Goal: Task Accomplishment & Management: Manage account settings

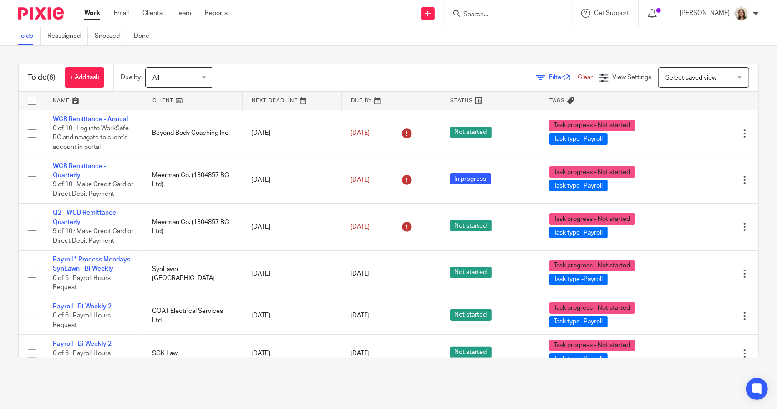
scroll to position [14, 0]
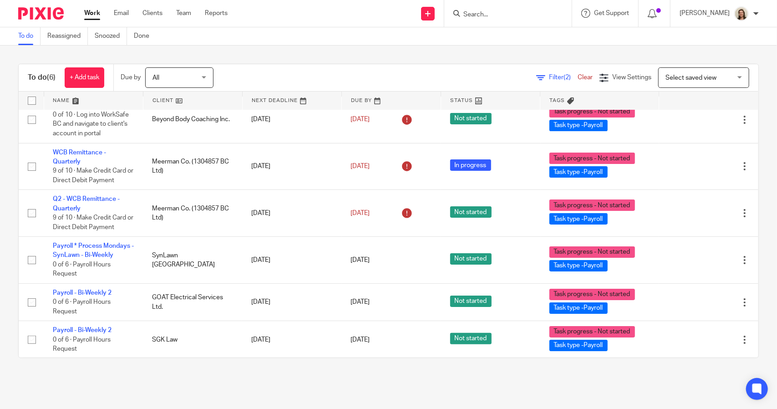
click at [549, 77] on span "Filter (2)" at bounding box center [563, 77] width 29 height 6
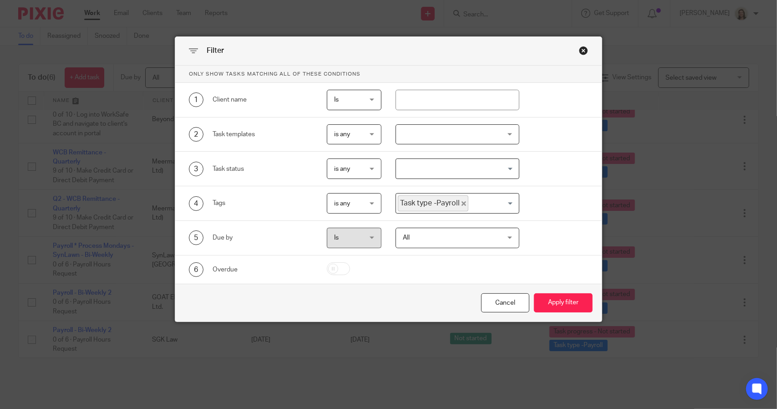
click at [461, 202] on icon "Deselect Task type -Payroll" at bounding box center [463, 203] width 5 height 5
click at [456, 203] on input "Search for option" at bounding box center [455, 203] width 116 height 16
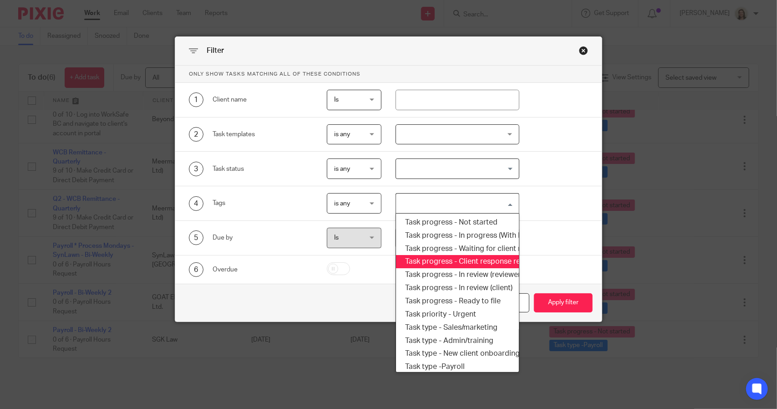
scroll to position [155, 0]
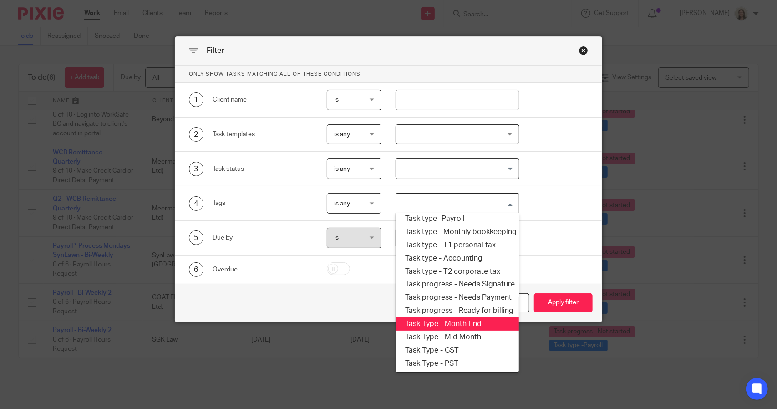
click at [467, 317] on li "Task Type - Month End" at bounding box center [457, 323] width 122 height 13
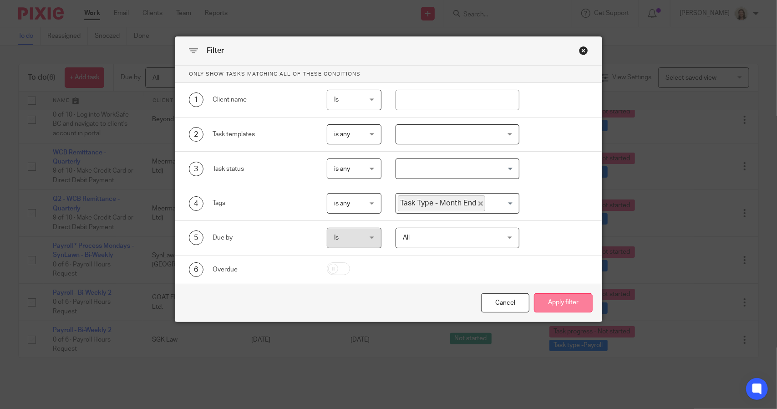
drag, startPoint x: 549, startPoint y: 299, endPoint x: 442, endPoint y: 282, distance: 107.8
click at [549, 299] on button "Apply filter" at bounding box center [563, 303] width 59 height 20
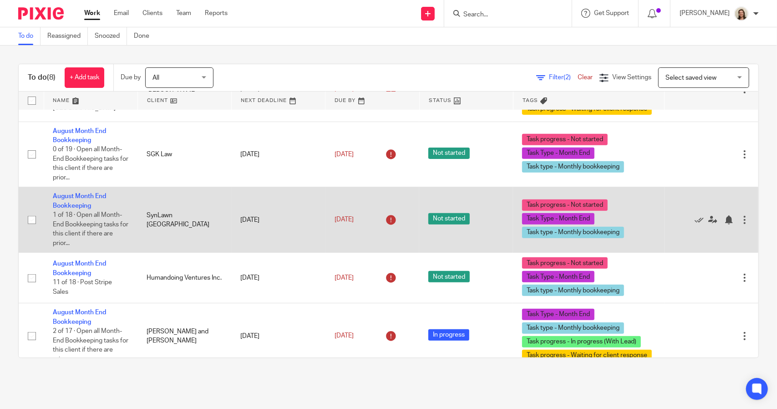
scroll to position [268, 0]
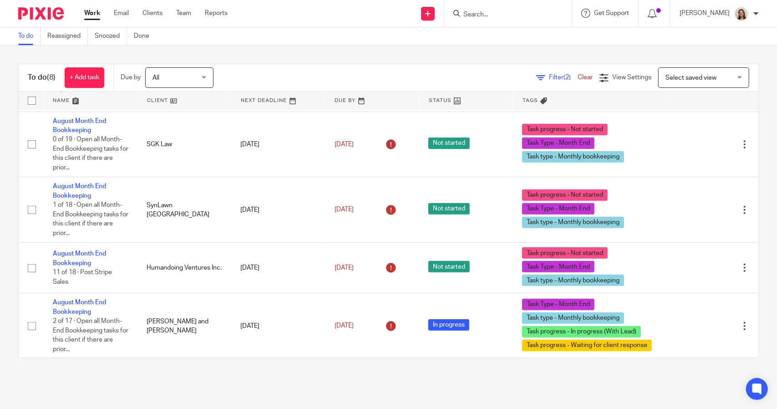
drag, startPoint x: 547, startPoint y: 72, endPoint x: 547, endPoint y: 82, distance: 10.0
click at [546, 72] on div "Filter (2) Clear View Settings View Settings (2) Filters Clear Save Manage save…" at bounding box center [493, 77] width 529 height 20
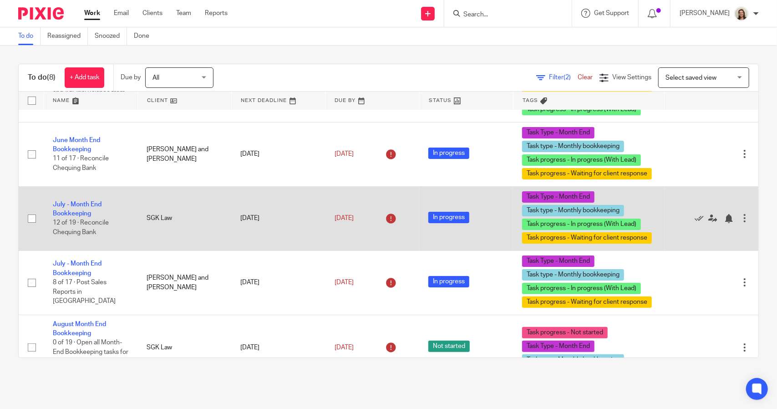
scroll to position [0, 0]
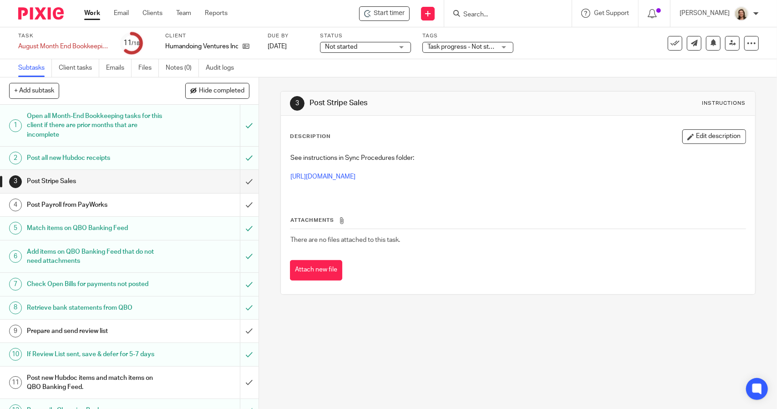
drag, startPoint x: 51, startPoint y: 47, endPoint x: 56, endPoint y: 41, distance: 8.1
click at [51, 47] on div "August Month End Bookkeeping Save August Month End Bookkeeping" at bounding box center [63, 46] width 91 height 9
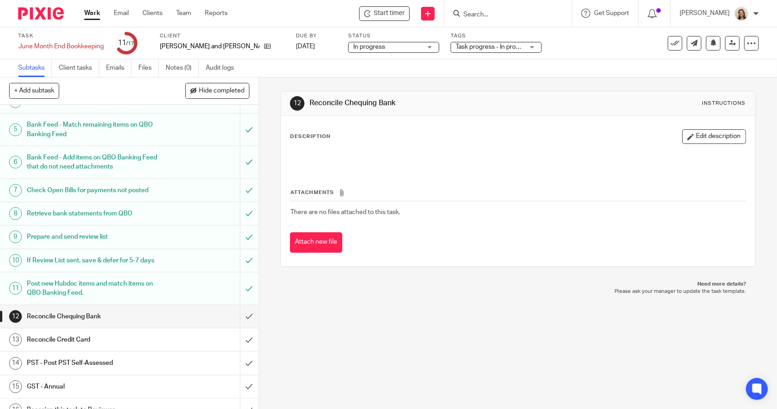
scroll to position [147, 0]
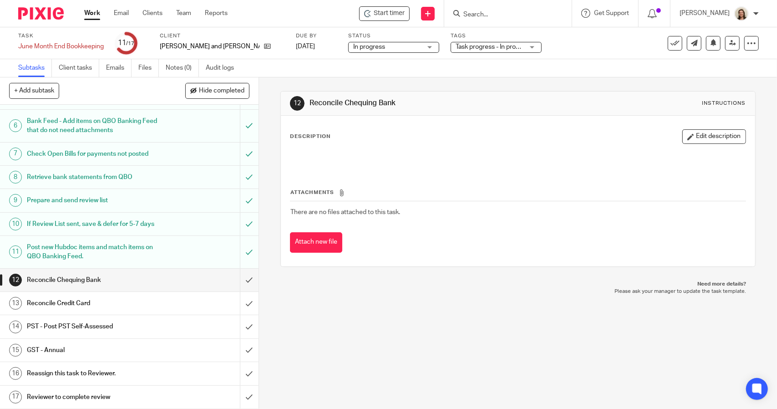
click at [96, 352] on h1 "GST - Annual" at bounding box center [95, 350] width 136 height 14
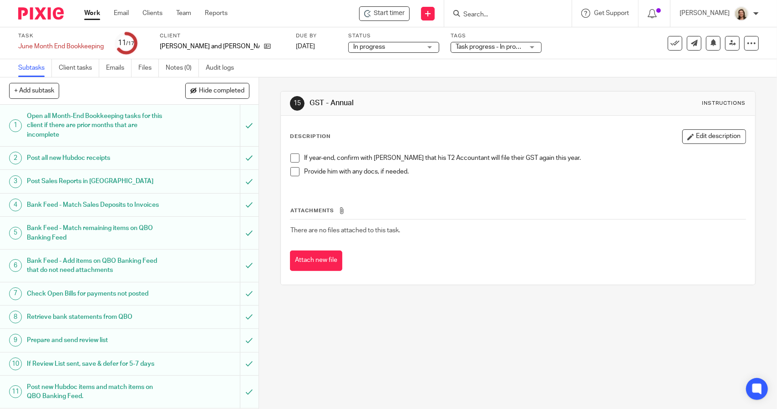
click at [293, 159] on span at bounding box center [294, 157] width 9 height 9
click at [291, 172] on span at bounding box center [294, 171] width 9 height 9
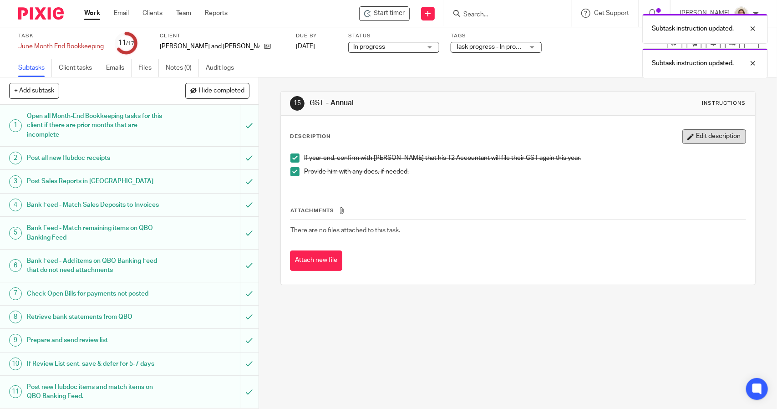
click at [731, 136] on button "Edit description" at bounding box center [714, 136] width 64 height 15
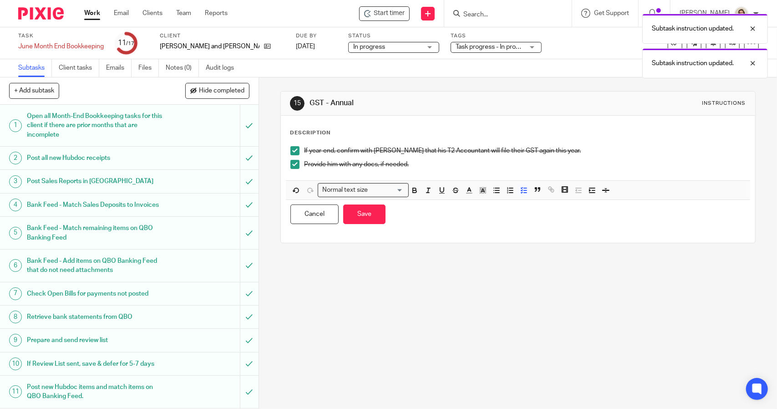
click at [458, 165] on p "Provide him with any docs, if needed." at bounding box center [524, 164] width 441 height 9
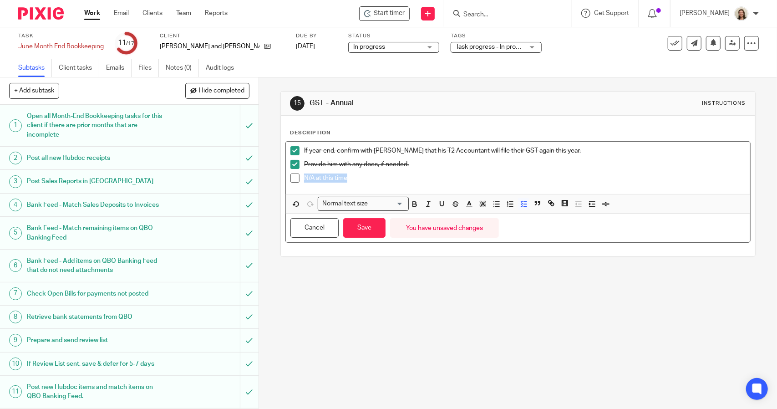
drag, startPoint x: 334, startPoint y: 175, endPoint x: 298, endPoint y: 175, distance: 36.0
click at [298, 175] on li "N/A at this time" at bounding box center [517, 180] width 455 height 14
click at [411, 203] on icon "button" at bounding box center [414, 204] width 8 height 8
click at [374, 224] on button "Save" at bounding box center [364, 228] width 42 height 20
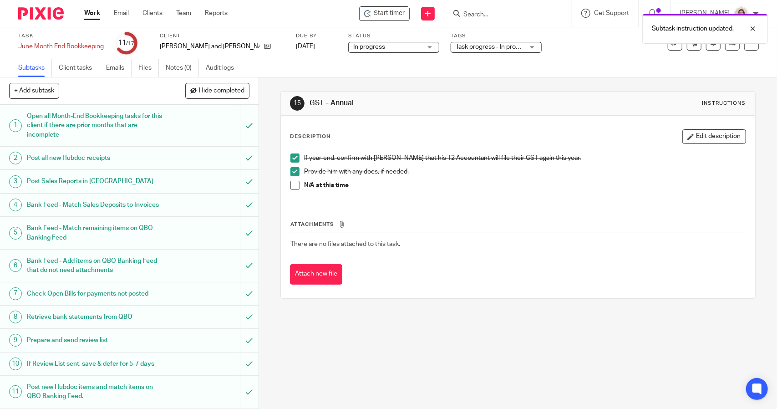
click at [290, 188] on span at bounding box center [294, 185] width 9 height 9
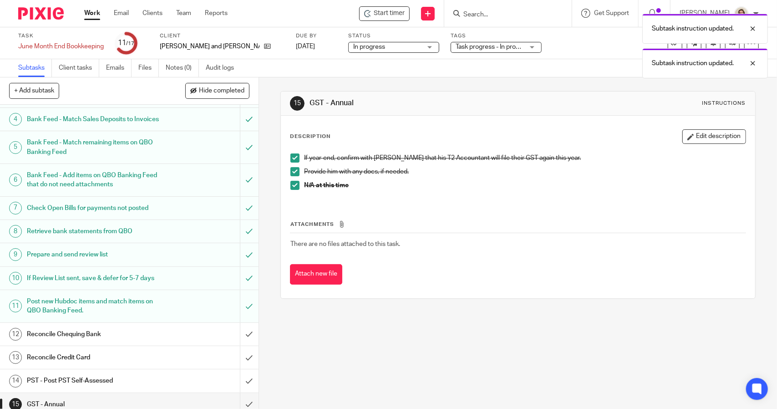
scroll to position [147, 0]
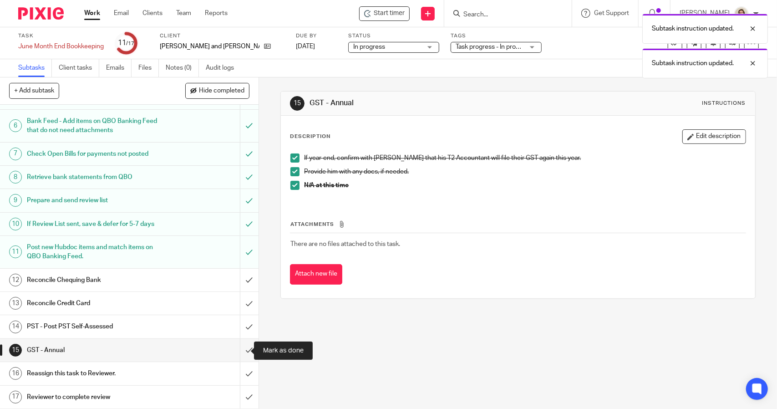
drag, startPoint x: 238, startPoint y: 350, endPoint x: 230, endPoint y: 353, distance: 8.2
click at [238, 350] on input "submit" at bounding box center [129, 350] width 258 height 23
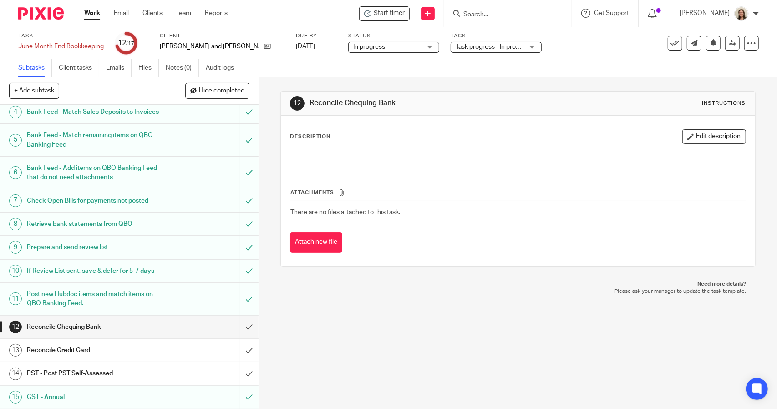
scroll to position [147, 0]
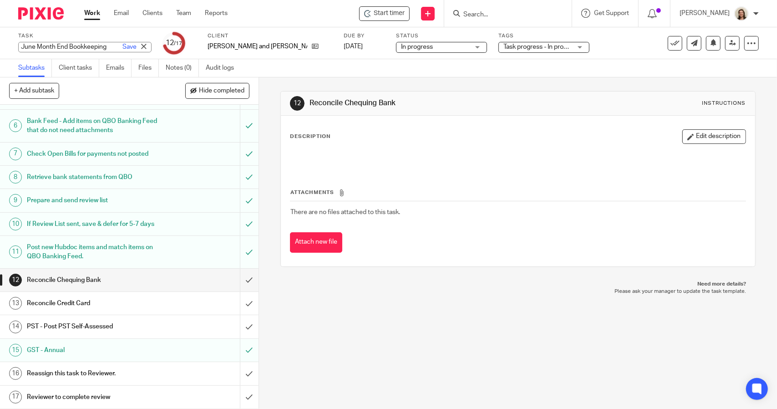
click at [77, 51] on div "June Month End Bookkeeping Save June Month End Bookkeeping" at bounding box center [84, 47] width 133 height 10
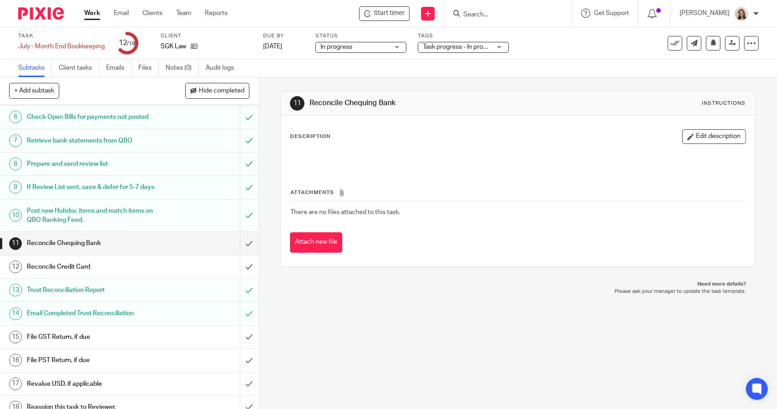
scroll to position [184, 0]
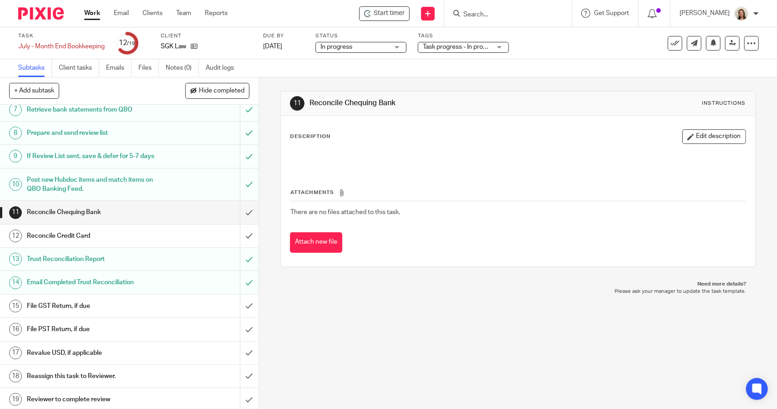
click at [413, 82] on div "11 Reconcile Chequing Bank Instructions Description Edit description Attachment…" at bounding box center [517, 178] width 475 height 203
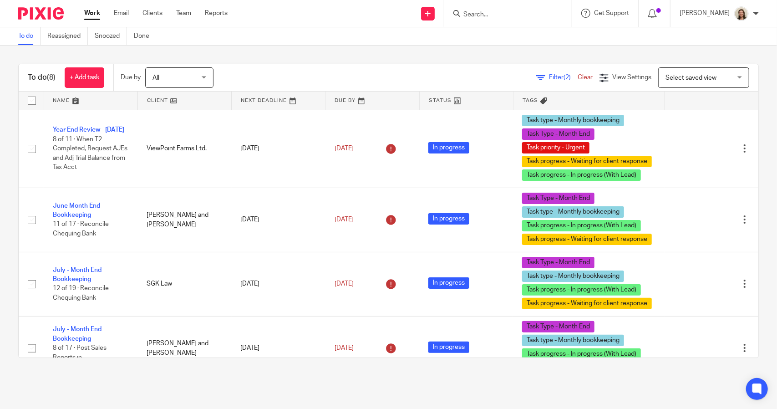
click at [549, 77] on span "Filter (2)" at bounding box center [563, 77] width 29 height 6
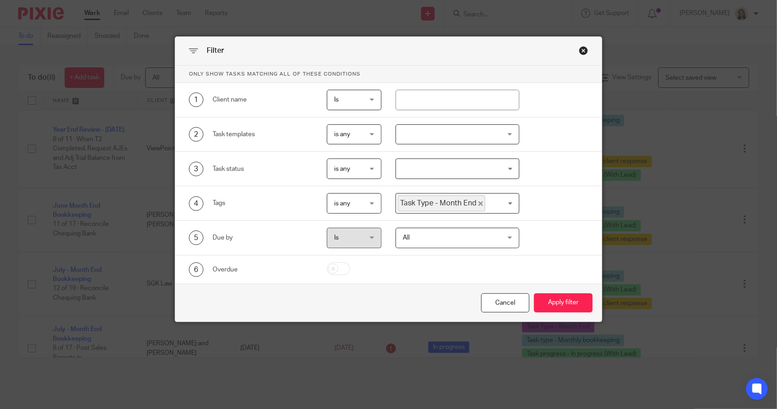
click at [478, 202] on icon "Deselect Task Type - Month End" at bounding box center [480, 203] width 5 height 5
click at [475, 202] on input "Search for option" at bounding box center [455, 203] width 116 height 16
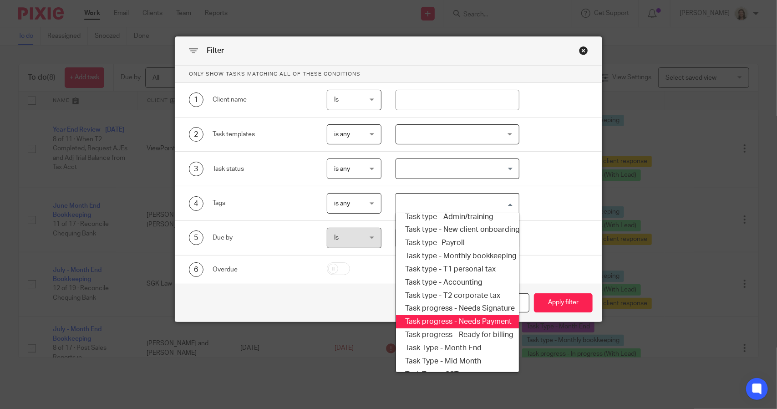
scroll to position [109, 0]
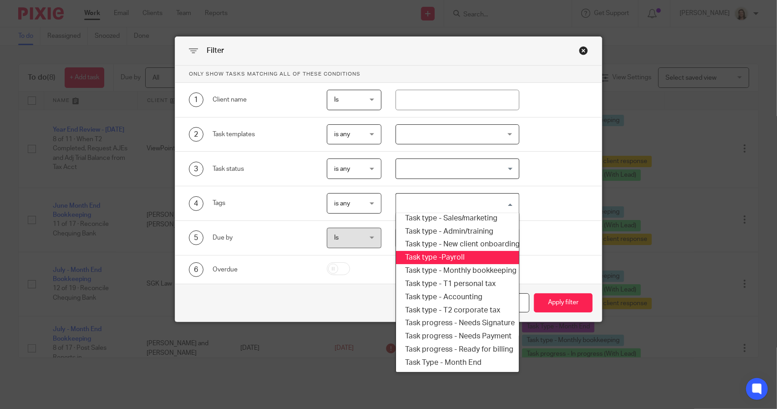
click at [450, 258] on li "Task type -Payroll" at bounding box center [457, 257] width 122 height 13
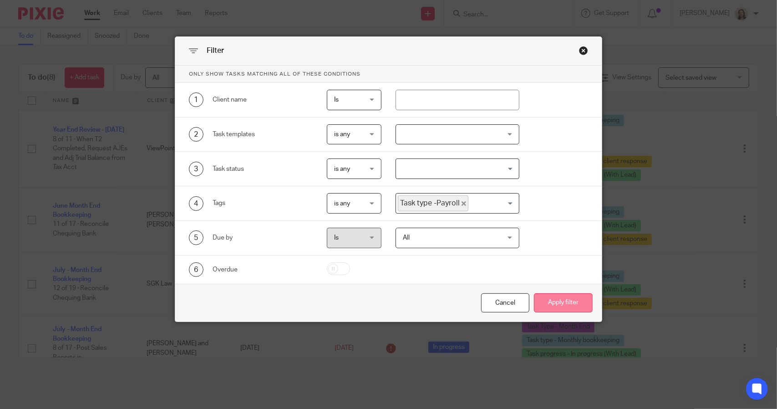
click at [550, 297] on button "Apply filter" at bounding box center [563, 303] width 59 height 20
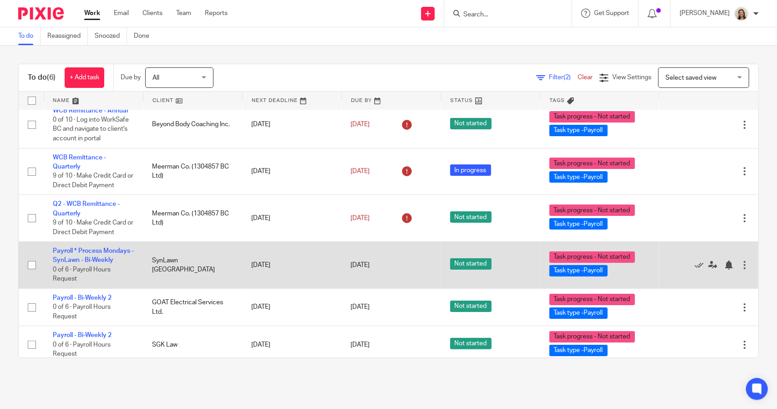
scroll to position [14, 0]
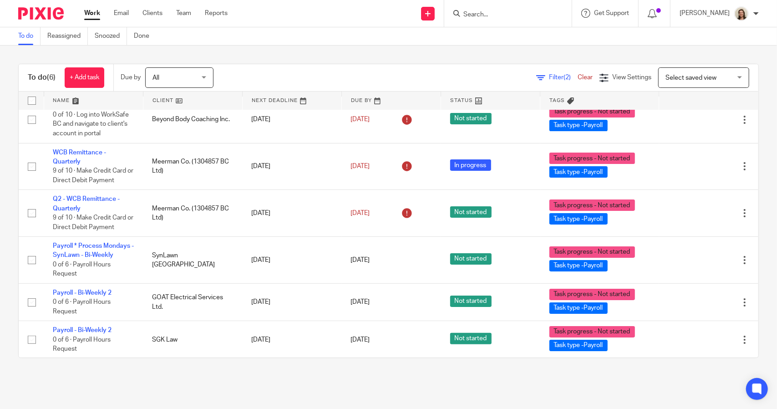
drag, startPoint x: 96, startPoint y: 286, endPoint x: 13, endPoint y: 286, distance: 82.8
click at [13, 286] on div "To do (6) + Add task Due by All All Today Tomorrow This week Next week This mon…" at bounding box center [388, 211] width 777 height 330
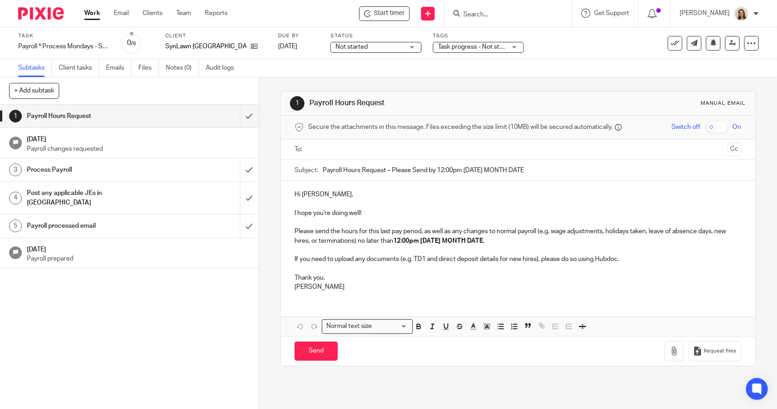
drag, startPoint x: 533, startPoint y: 169, endPoint x: 384, endPoint y: 165, distance: 149.3
click at [384, 165] on input "Payroll Hours Request – Please Send by 12:00pm [DATE] MONTH DATE" at bounding box center [532, 170] width 418 height 20
type input "Payroll Hours Request"
drag, startPoint x: 512, startPoint y: 239, endPoint x: 368, endPoint y: 243, distance: 144.3
click at [368, 243] on p "Please send the hours for this last pay period, as well as any changes to norma…" at bounding box center [517, 236] width 446 height 19
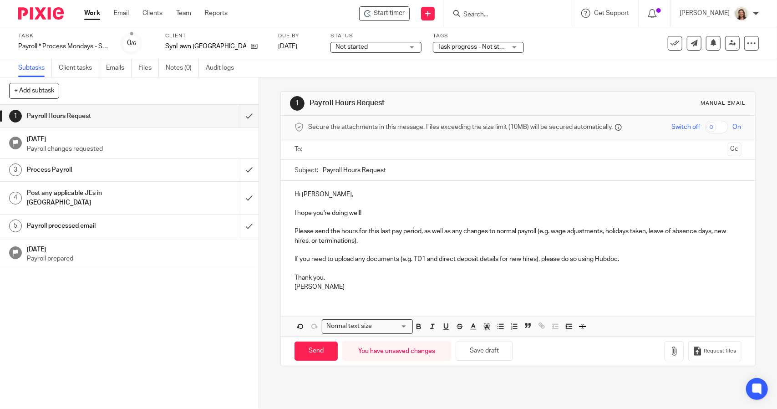
click at [381, 213] on p "I hope you're doing well!" at bounding box center [517, 212] width 446 height 9
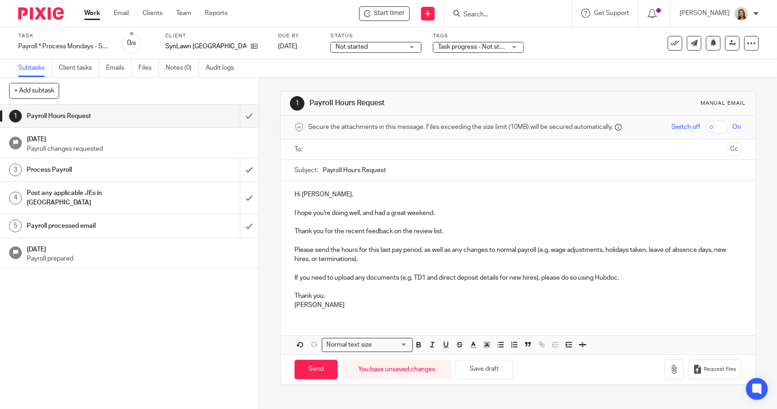
click at [289, 303] on div "Hi Kris, I hope you're doing well, and had a great weekend. Thank you for the r…" at bounding box center [518, 249] width 474 height 136
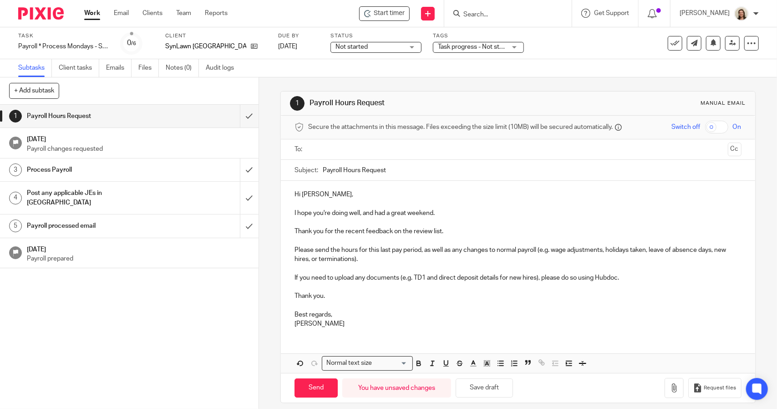
click at [321, 304] on p at bounding box center [517, 304] width 446 height 9
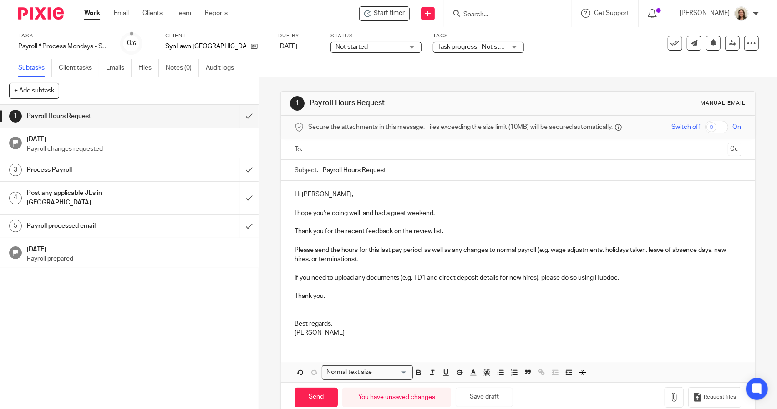
click at [311, 153] on input "text" at bounding box center [517, 149] width 412 height 10
click at [372, 150] on span at bounding box center [375, 150] width 6 height 6
click at [349, 148] on input "text" at bounding box center [517, 149] width 412 height 10
click at [343, 192] on p "Hi Kris," at bounding box center [517, 196] width 446 height 9
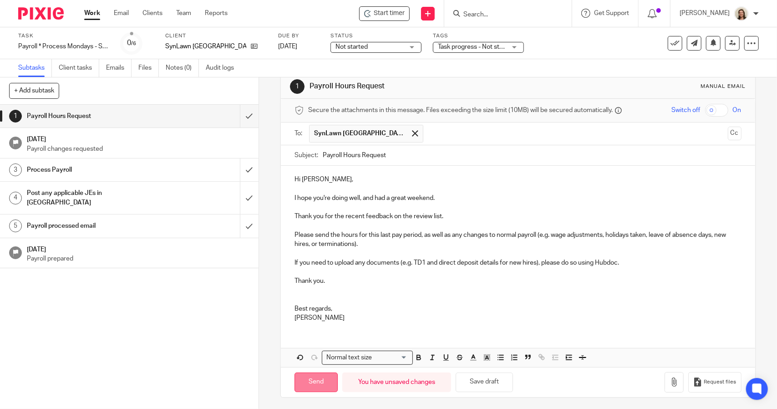
click at [317, 386] on input "Send" at bounding box center [315, 382] width 43 height 20
type input "Sent"
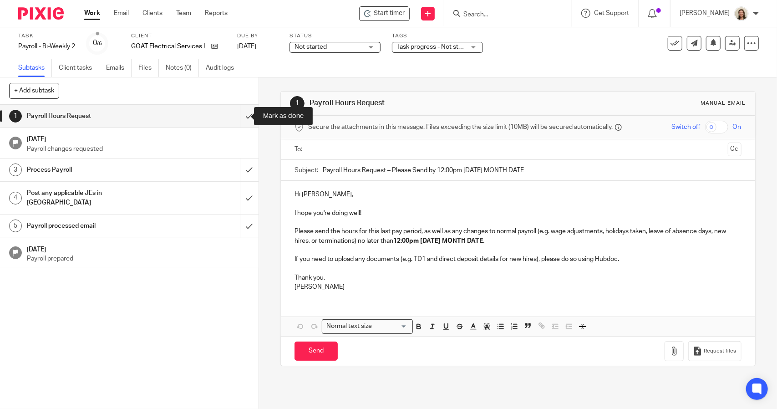
drag, startPoint x: 235, startPoint y: 121, endPoint x: 228, endPoint y: 123, distance: 6.8
click at [235, 121] on input "submit" at bounding box center [129, 116] width 258 height 23
drag, startPoint x: 544, startPoint y: 170, endPoint x: 486, endPoint y: 164, distance: 58.6
click at [486, 164] on input "Payroll Hours Request – Please Send by 12:00pm [DATE] MONTH DATE" at bounding box center [532, 170] width 418 height 20
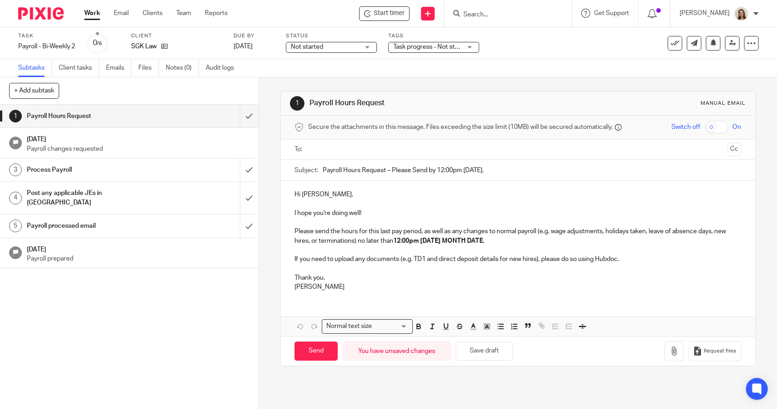
type input "Payroll Hours Request – Please Send by 12:00pm Tuesday September 23rd."
drag, startPoint x: 504, startPoint y: 239, endPoint x: 460, endPoint y: 239, distance: 44.1
click at [460, 239] on p "Please send the hours for this last pay period, as well as any changes to norma…" at bounding box center [517, 236] width 446 height 19
click at [529, 237] on p "Please send the hours for this last pay period, as well as any changes to norma…" at bounding box center [517, 236] width 446 height 19
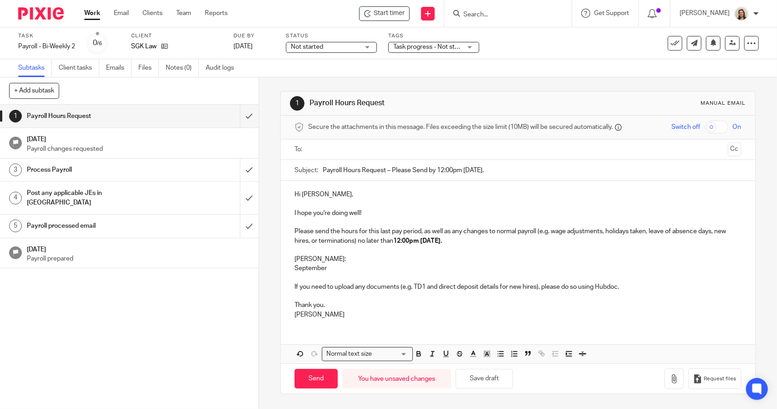
click at [356, 265] on p "September" at bounding box center [517, 267] width 446 height 9
click at [371, 270] on p "September 7th to" at bounding box center [517, 267] width 446 height 9
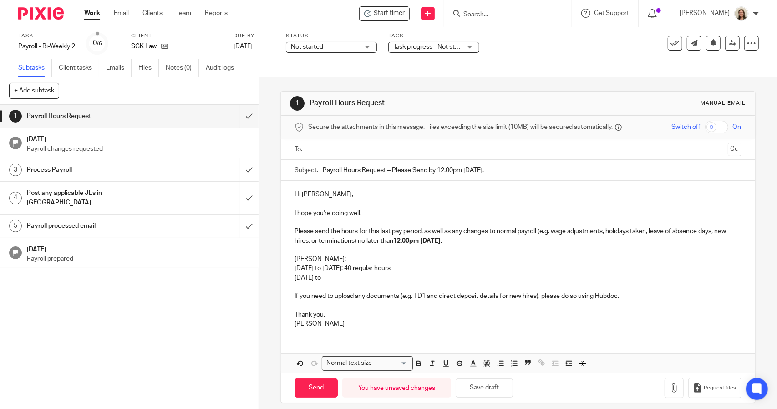
click at [357, 275] on p "September 14th to" at bounding box center [517, 277] width 446 height 9
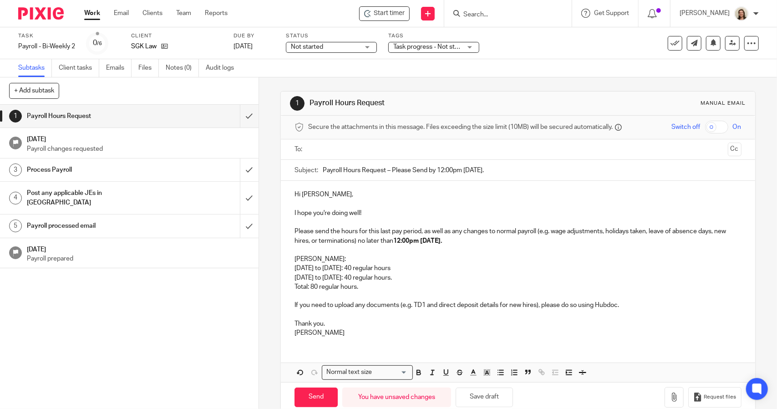
click at [289, 331] on div "Hi Sonia, I hope you're doing well! Please send the hours for this last pay per…" at bounding box center [518, 262] width 474 height 163
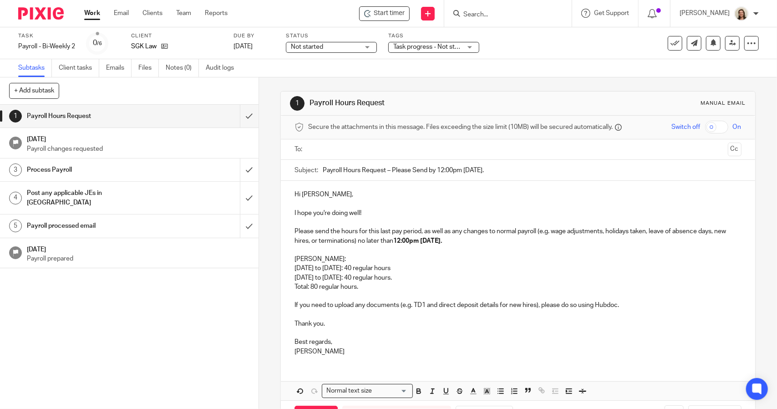
click at [319, 331] on p at bounding box center [517, 332] width 446 height 9
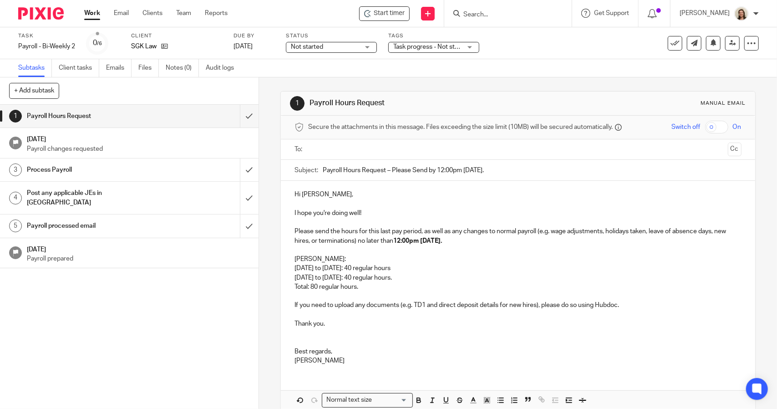
click at [343, 194] on p "Hi Sonia," at bounding box center [517, 194] width 446 height 9
click at [376, 215] on p "I hope you're doing well!" at bounding box center [517, 212] width 446 height 9
click at [336, 260] on p "Natasha:" at bounding box center [517, 258] width 446 height 9
click at [412, 267] on p "September 7th to 13th: 40 regular hours" at bounding box center [517, 267] width 446 height 9
click at [422, 276] on p "September 14th to 20th: 40 regular hours." at bounding box center [517, 277] width 446 height 9
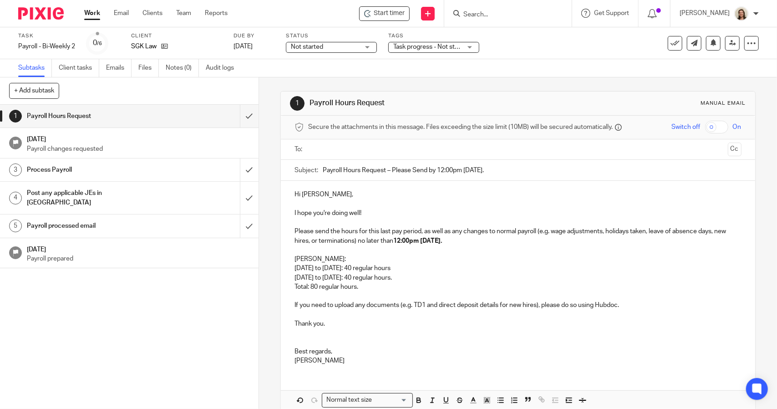
click at [396, 287] on p "Total: 80 regular hours." at bounding box center [517, 286] width 446 height 9
click at [340, 148] on input "text" at bounding box center [517, 149] width 412 height 10
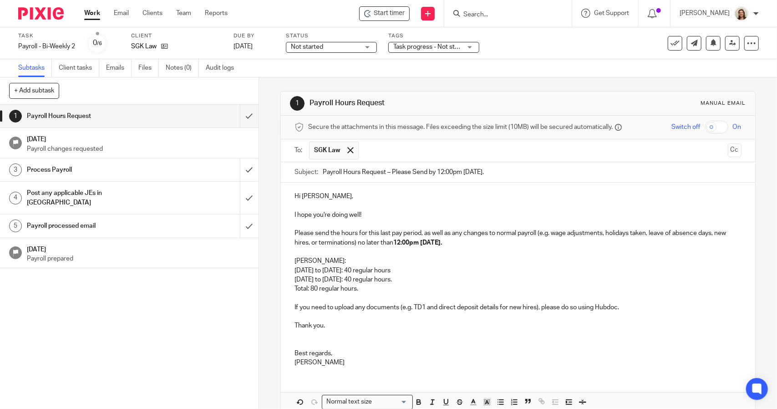
scroll to position [45, 0]
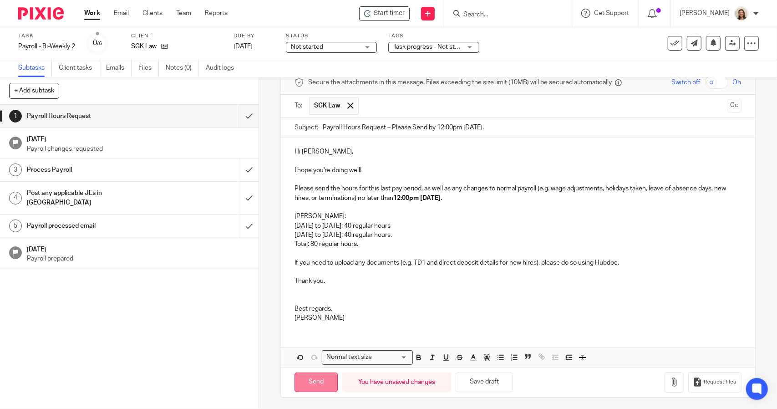
click at [313, 383] on input "Send" at bounding box center [315, 382] width 43 height 20
type input "Sent"
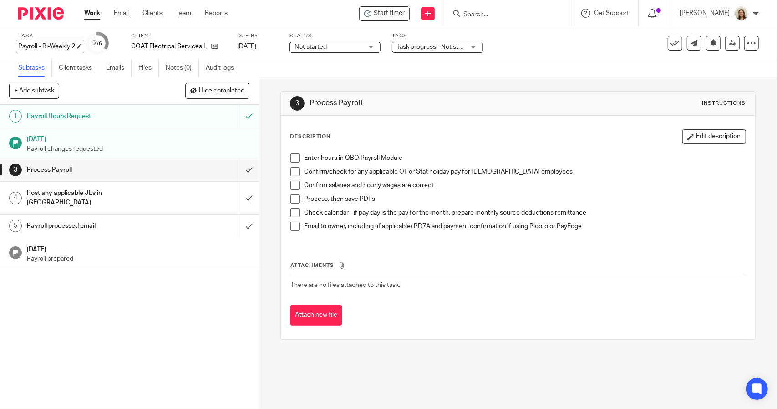
click at [67, 43] on div "Payroll - Bi-Weekly 2 Save Payroll - Bi-Weekly 2" at bounding box center [46, 46] width 57 height 9
click at [291, 156] on span at bounding box center [294, 157] width 9 height 9
click at [292, 169] on span at bounding box center [294, 171] width 9 height 9
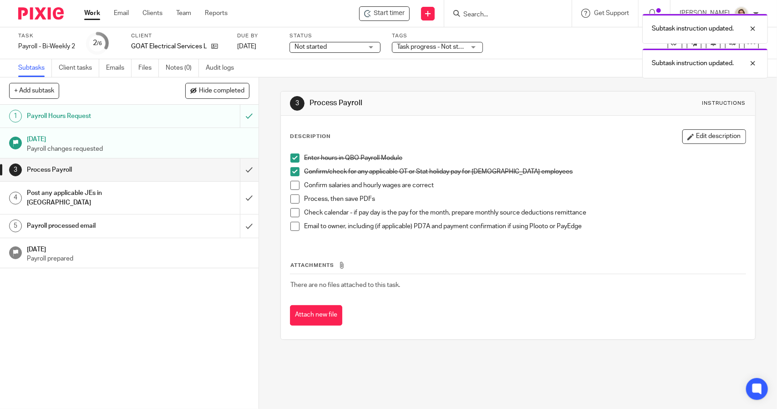
click at [291, 187] on span at bounding box center [294, 185] width 9 height 9
click at [294, 196] on span at bounding box center [294, 198] width 9 height 9
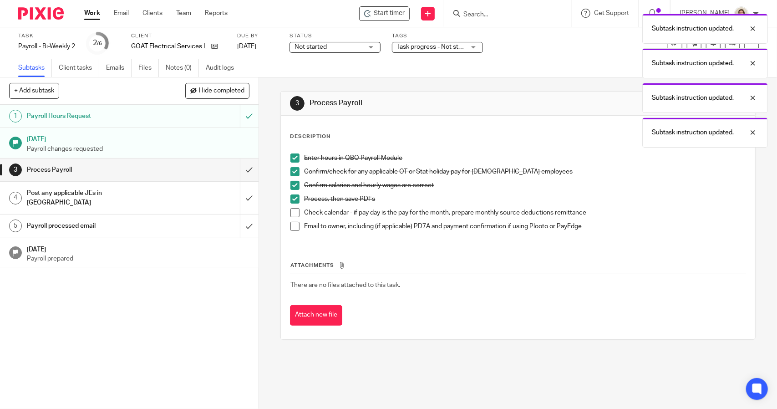
click at [291, 214] on span at bounding box center [294, 212] width 9 height 9
click at [290, 231] on li "Email to owner, including (if applicable) PD7A and payment confirmation if usin…" at bounding box center [517, 229] width 455 height 14
click at [290, 227] on span at bounding box center [294, 226] width 9 height 9
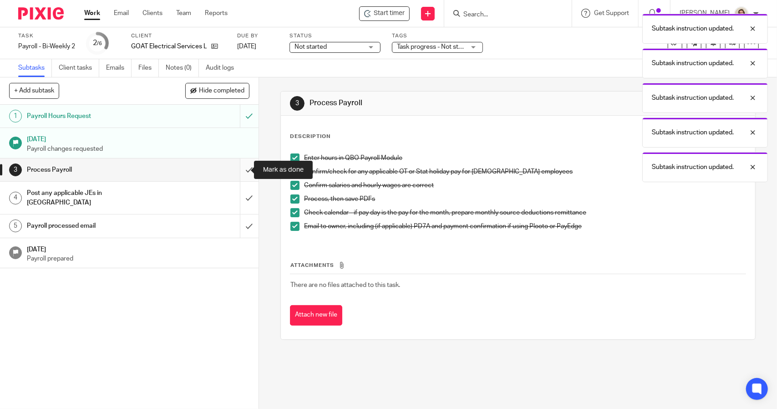
click at [237, 167] on input "submit" at bounding box center [129, 169] width 258 height 23
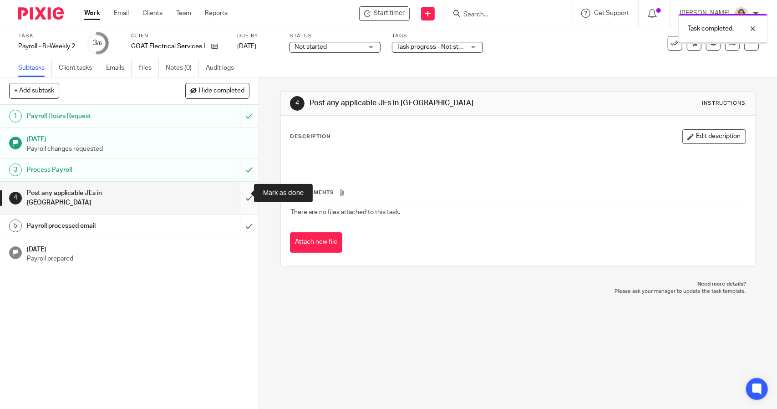
click at [238, 193] on input "submit" at bounding box center [129, 198] width 258 height 32
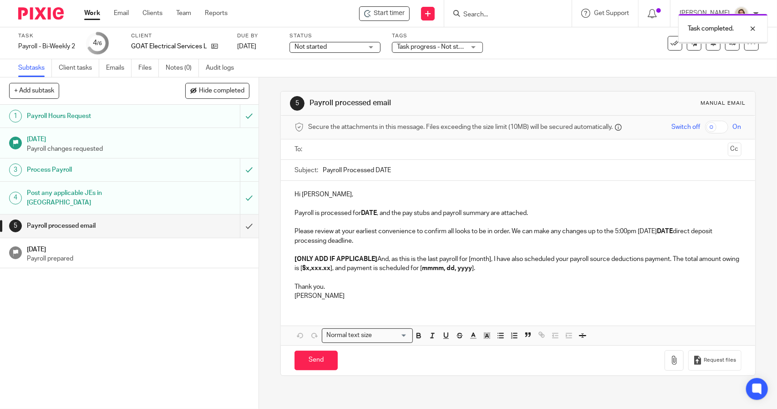
click at [402, 166] on input "Payroll Processed DATE" at bounding box center [532, 170] width 418 height 20
type input "Payroll Processed [DATE]"
click at [373, 212] on strong "DATE" at bounding box center [369, 213] width 16 height 6
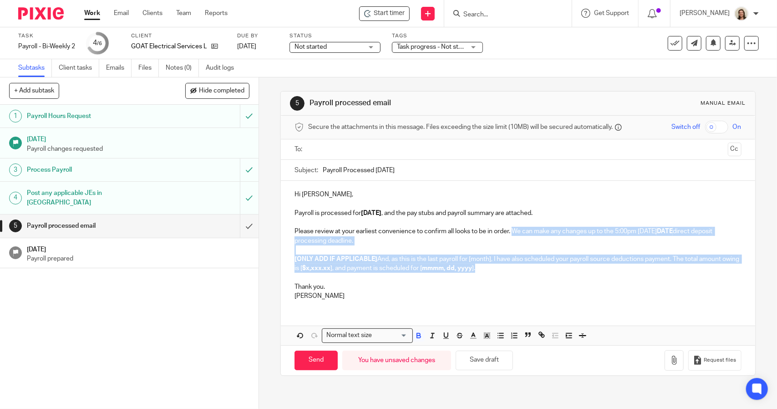
drag, startPoint x: 501, startPoint y: 268, endPoint x: 511, endPoint y: 233, distance: 36.2
click at [511, 233] on div "Hi [PERSON_NAME], Payroll is processed for [DATE] , and the pay stubs and payro…" at bounding box center [518, 244] width 474 height 127
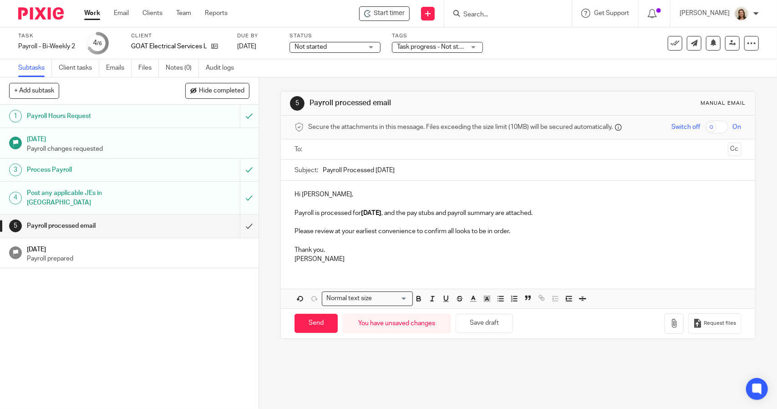
click at [289, 258] on div "Hi Andrew, Payroll is processed for 2025.09.26 , and the pay stubs and payroll …" at bounding box center [518, 226] width 474 height 90
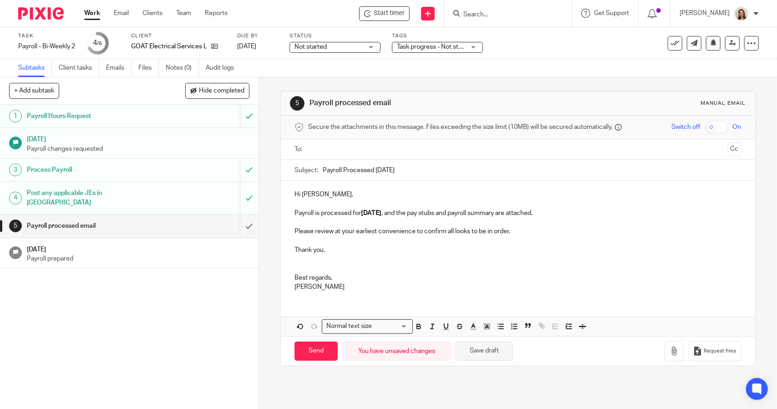
click at [471, 346] on button "Save draft" at bounding box center [484, 351] width 57 height 20
click at [327, 192] on p "Hi Andrew," at bounding box center [517, 194] width 446 height 9
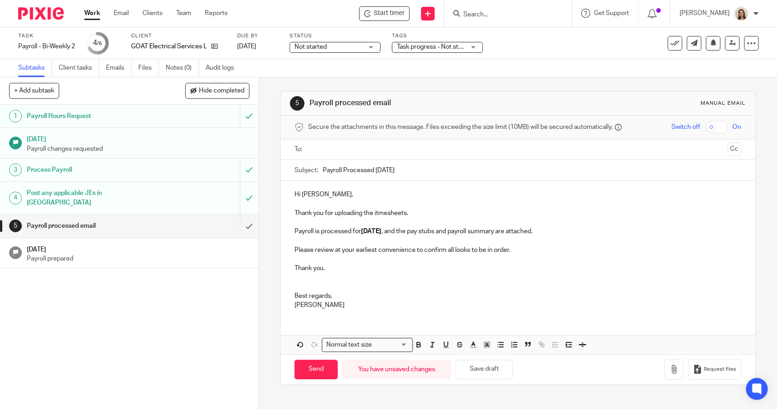
click at [327, 192] on p "Hi Andrew," at bounding box center [517, 194] width 446 height 9
click at [422, 212] on p "Thank you for uploading the itmesheets." at bounding box center [517, 212] width 446 height 9
click at [559, 230] on p "Payroll is processed for 2025.09.26 , and the pay stubs and payroll summary are…" at bounding box center [517, 231] width 446 height 9
click at [524, 248] on p "Please review at your earliest convenience to confirm all looks to be in order." at bounding box center [517, 249] width 446 height 9
click at [497, 367] on button "Save draft" at bounding box center [484, 370] width 57 height 20
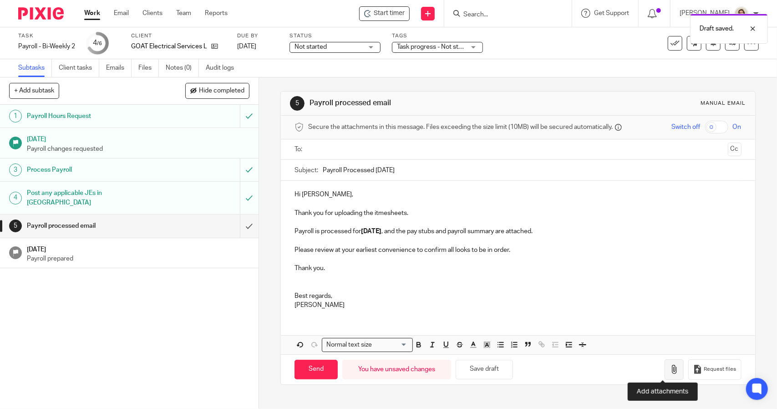
click at [669, 365] on icon "button" at bounding box center [673, 369] width 9 height 9
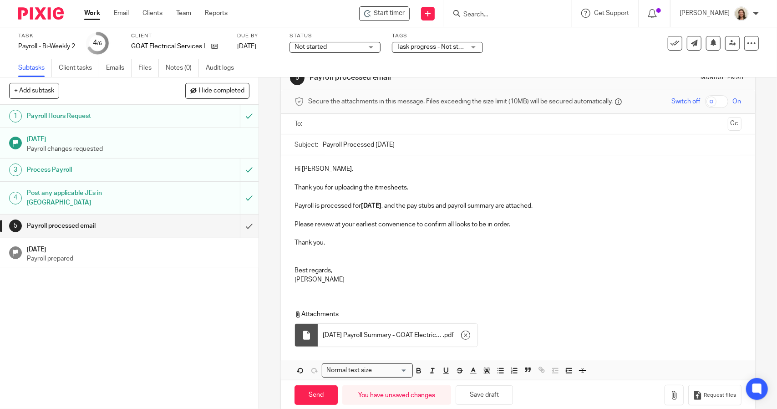
scroll to position [39, 0]
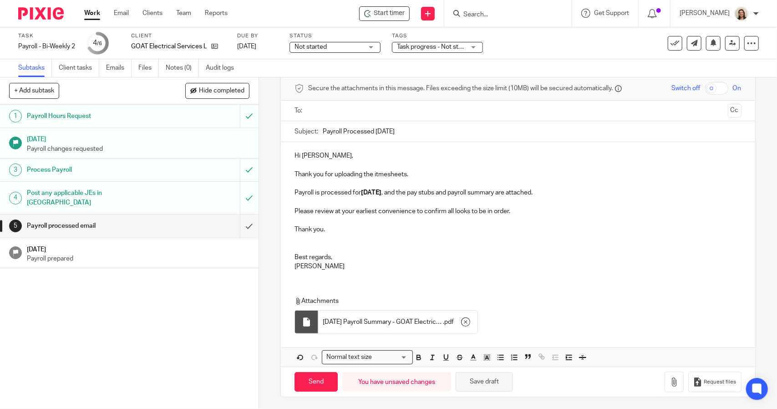
click at [480, 375] on button "Save draft" at bounding box center [484, 382] width 57 height 20
click at [669, 382] on icon "button" at bounding box center [673, 381] width 9 height 9
click at [342, 104] on ul at bounding box center [518, 110] width 418 height 15
click at [343, 109] on input "text" at bounding box center [517, 111] width 412 height 10
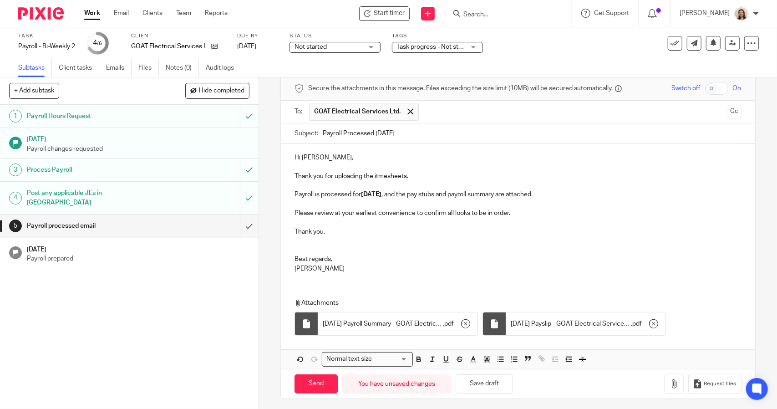
click at [356, 156] on p "Hi Andrew," at bounding box center [517, 157] width 446 height 9
click at [450, 178] on p "Thank you for uploading the itmesheets." at bounding box center [517, 176] width 446 height 9
click at [558, 192] on p "Payroll is processed for 2025.09.26 , and the pay stubs and payroll summary are…" at bounding box center [517, 194] width 446 height 9
click at [528, 210] on p "Please review at your earliest convenience to confirm all looks to be in order." at bounding box center [517, 212] width 446 height 9
click at [330, 232] on p "Thank you." at bounding box center [517, 231] width 446 height 9
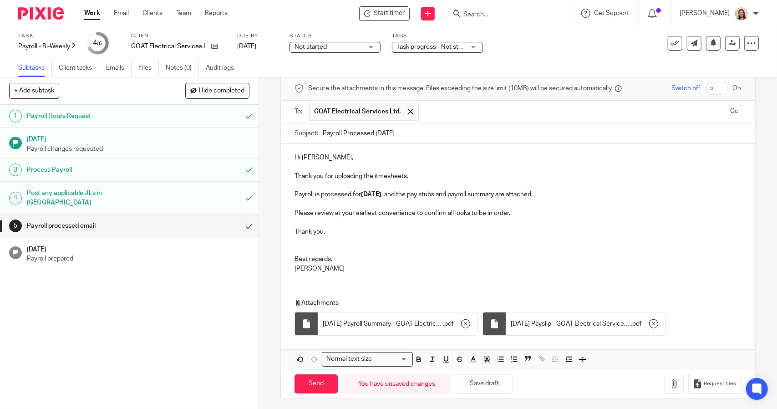
click at [339, 262] on p "Best regards," at bounding box center [517, 258] width 446 height 9
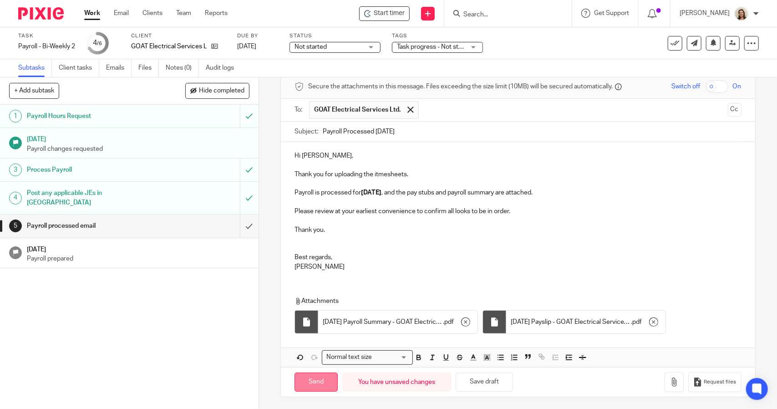
drag, startPoint x: 312, startPoint y: 377, endPoint x: 276, endPoint y: 339, distance: 52.5
click at [312, 377] on input "Send" at bounding box center [315, 382] width 43 height 20
type input "Sent"
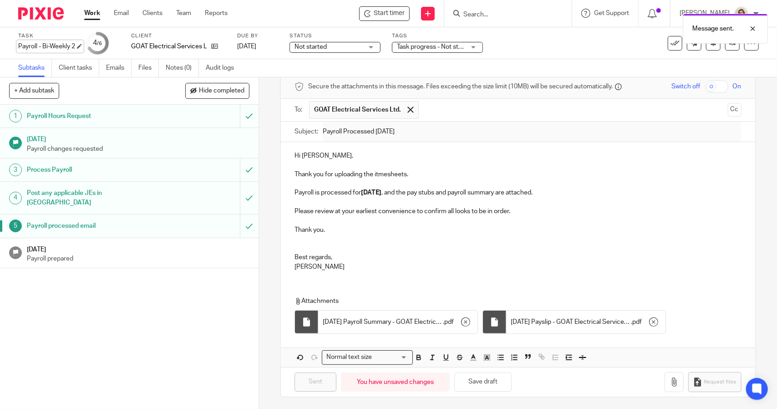
click at [64, 50] on div "Payroll - Bi-Weekly 2 Save Payroll - Bi-Weekly 2" at bounding box center [46, 46] width 57 height 9
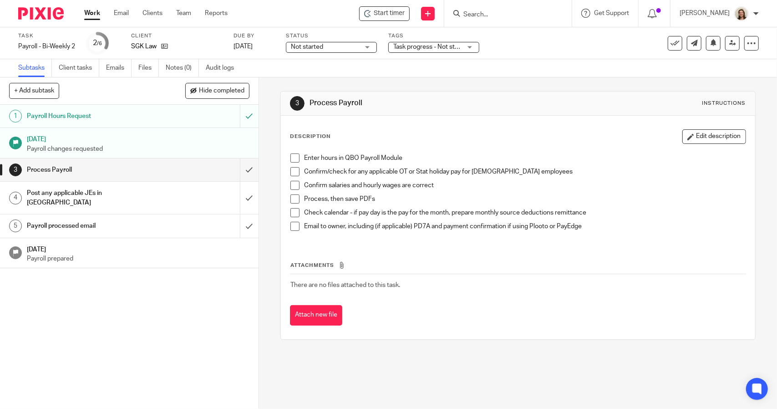
click at [61, 43] on div "Payroll - Bi-Weekly 2 Save Payroll - Bi-Weekly 2" at bounding box center [46, 46] width 57 height 9
click at [293, 156] on span at bounding box center [294, 157] width 9 height 9
click at [294, 169] on span at bounding box center [294, 171] width 9 height 9
click at [291, 183] on span at bounding box center [294, 185] width 9 height 9
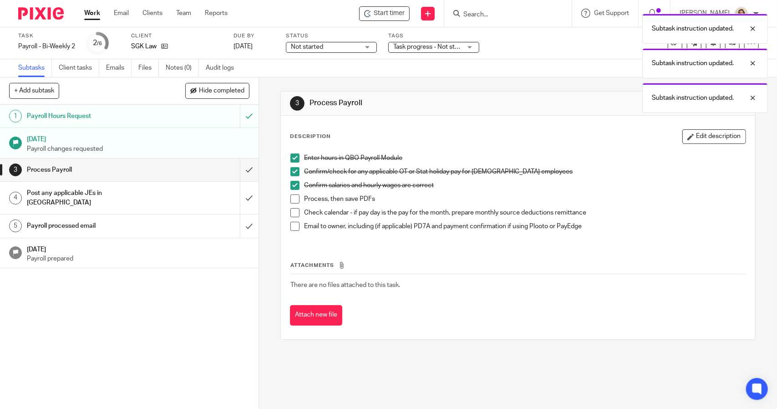
click at [291, 197] on span at bounding box center [294, 198] width 9 height 9
click at [293, 214] on span at bounding box center [294, 212] width 9 height 9
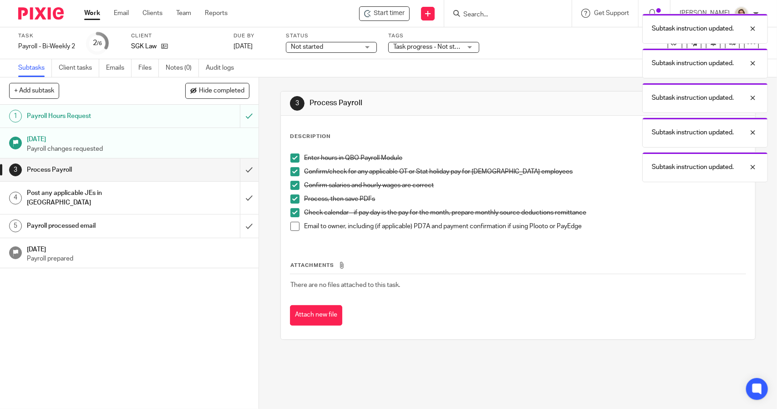
click at [293, 228] on span at bounding box center [294, 226] width 9 height 9
click at [238, 168] on input "submit" at bounding box center [129, 169] width 258 height 23
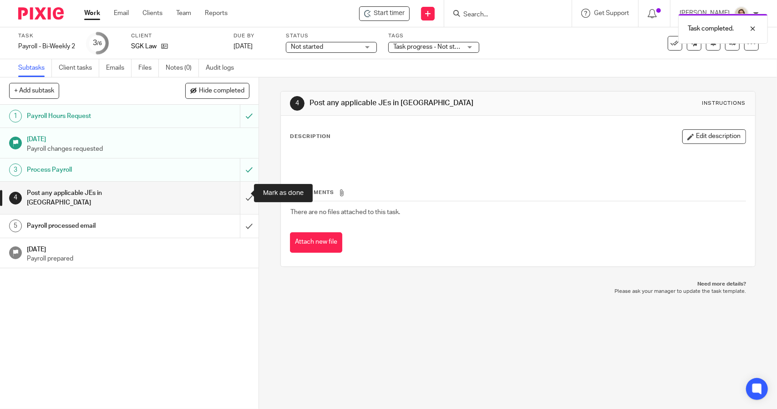
click at [236, 199] on input "submit" at bounding box center [129, 198] width 258 height 32
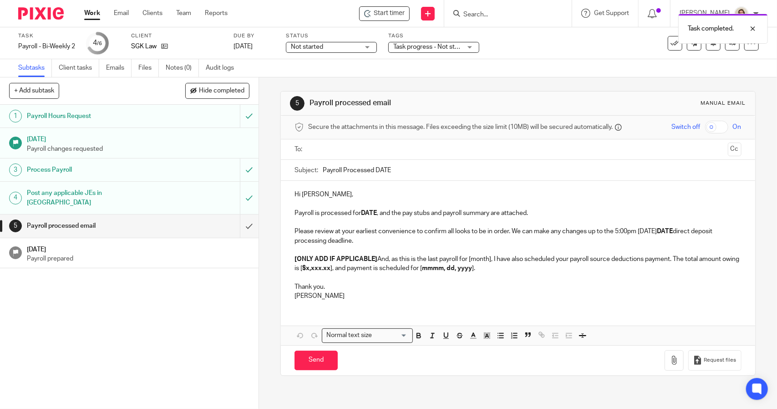
click at [422, 166] on input "Payroll Processed DATE" at bounding box center [532, 170] width 418 height 20
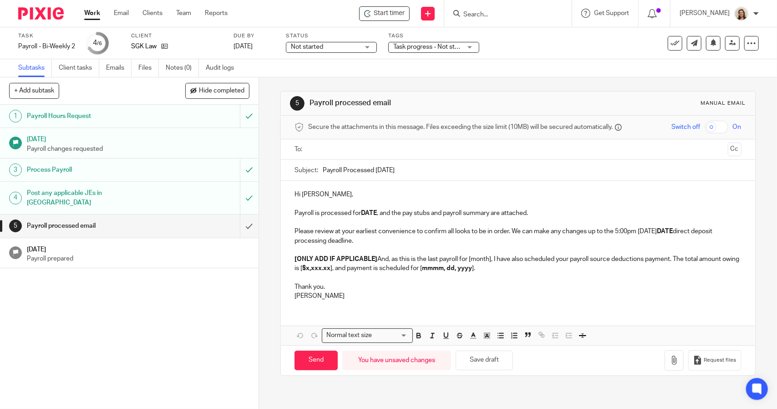
type input "Payroll Processed [DATE]"
click at [375, 211] on strong "DATE" at bounding box center [369, 213] width 16 height 6
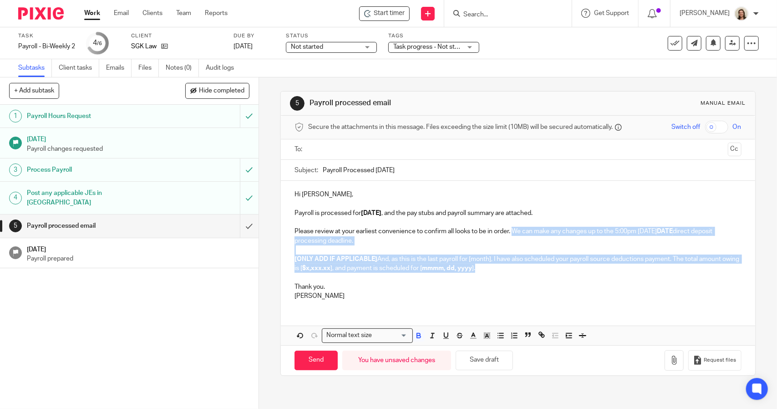
drag, startPoint x: 501, startPoint y: 267, endPoint x: 511, endPoint y: 234, distance: 34.8
click at [511, 234] on div "Hi Sonia, Payroll is processed for 2025.09.26 , and the pay stubs and payroll s…" at bounding box center [518, 244] width 474 height 127
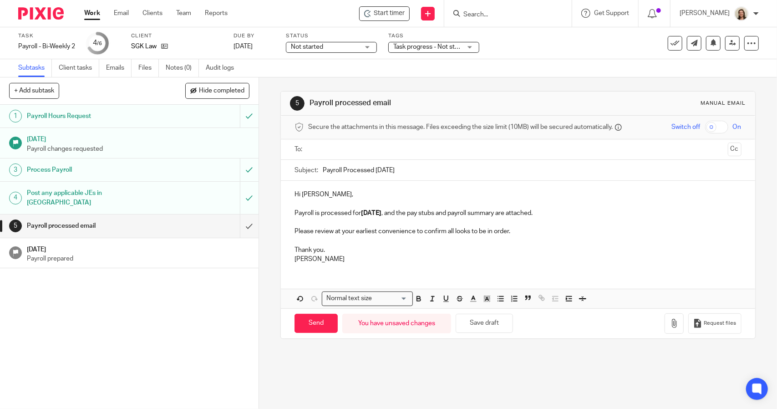
click at [334, 192] on p "Hi [PERSON_NAME]," at bounding box center [517, 194] width 446 height 9
click at [554, 209] on p "Payroll is processed for 2025.09.26 , and the pay stubs and payroll summary are…" at bounding box center [517, 212] width 446 height 9
click at [518, 230] on p "Please review at your earliest convenience to confirm all looks to be in order." at bounding box center [517, 231] width 446 height 9
click at [330, 193] on p "Hi Sonia," at bounding box center [517, 194] width 446 height 9
click at [282, 256] on div "Hi Sonia, Payroll is processed for 2025.09.26 , and the pay stubs and payroll s…" at bounding box center [518, 226] width 474 height 90
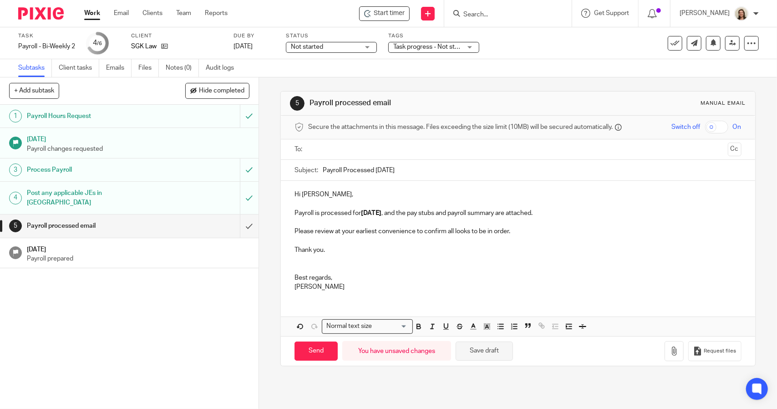
drag, startPoint x: 471, startPoint y: 351, endPoint x: 483, endPoint y: 353, distance: 12.0
click at [471, 351] on button "Save draft" at bounding box center [484, 351] width 57 height 20
click at [669, 352] on icon "button" at bounding box center [673, 350] width 9 height 9
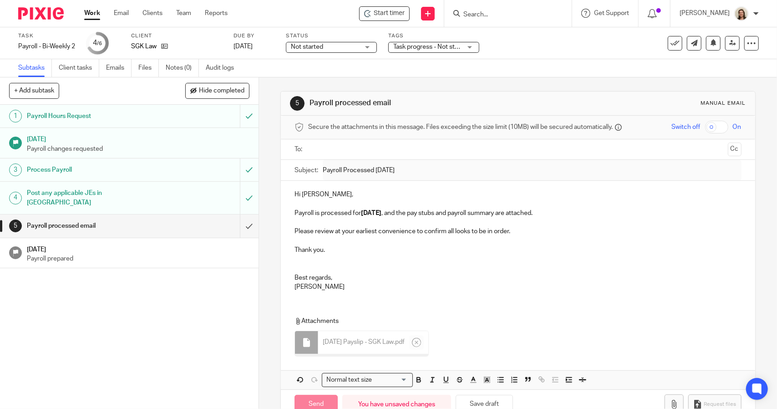
scroll to position [20, 0]
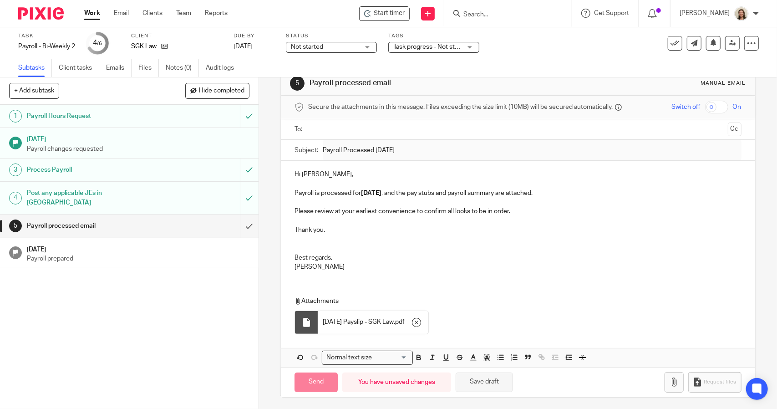
click at [492, 381] on button "Save draft" at bounding box center [484, 382] width 57 height 20
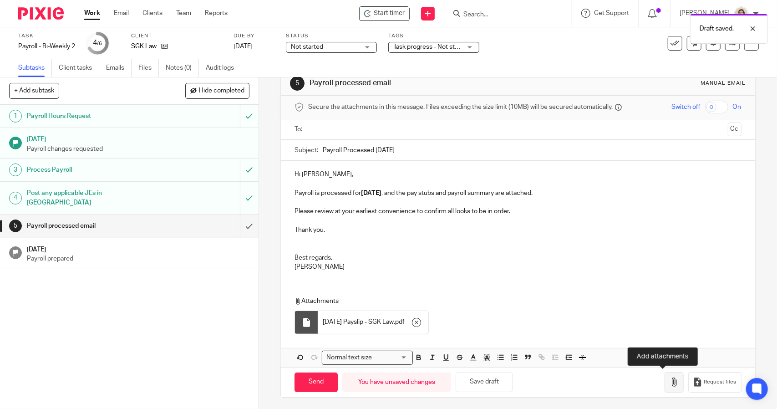
click at [669, 380] on icon "button" at bounding box center [673, 381] width 9 height 9
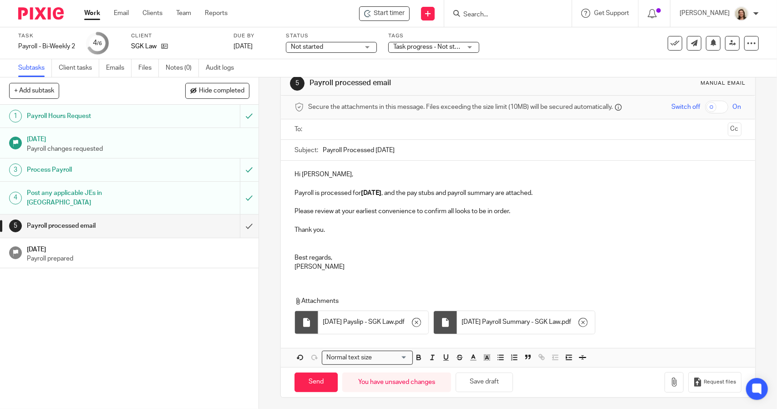
click at [345, 127] on input "text" at bounding box center [517, 129] width 412 height 10
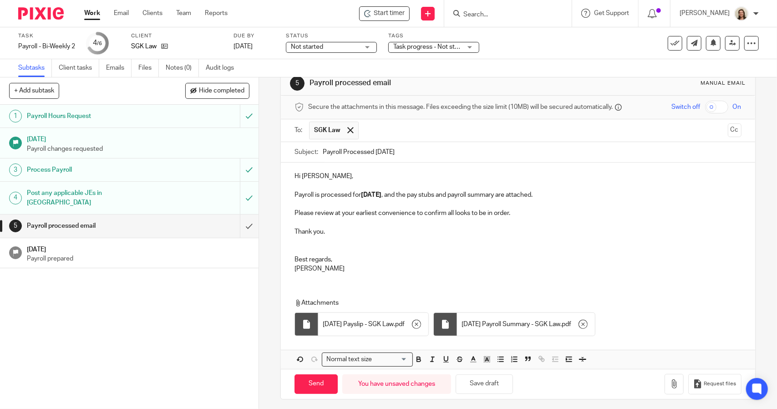
click at [336, 172] on p "Hi Sonia," at bounding box center [517, 176] width 446 height 9
click at [567, 195] on p "Payroll is processed for 2025.09.26 , and the pay stubs and payroll summary are…" at bounding box center [517, 194] width 446 height 9
click at [528, 214] on p "Please review at your earliest convenience to confirm all looks to be in order." at bounding box center [517, 212] width 446 height 9
click at [374, 233] on p "Thank you." at bounding box center [517, 231] width 446 height 9
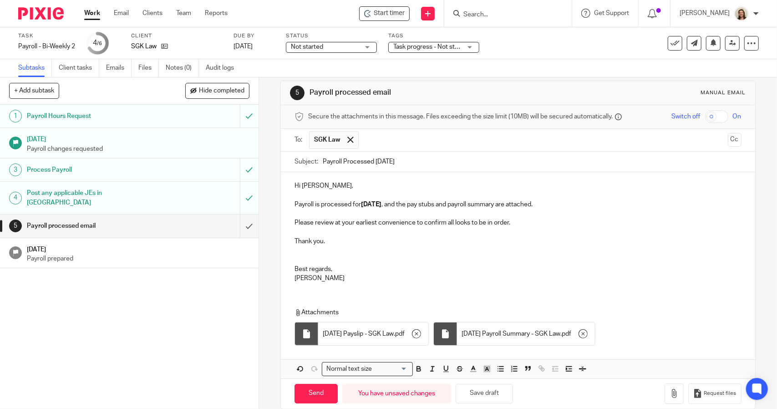
scroll to position [0, 0]
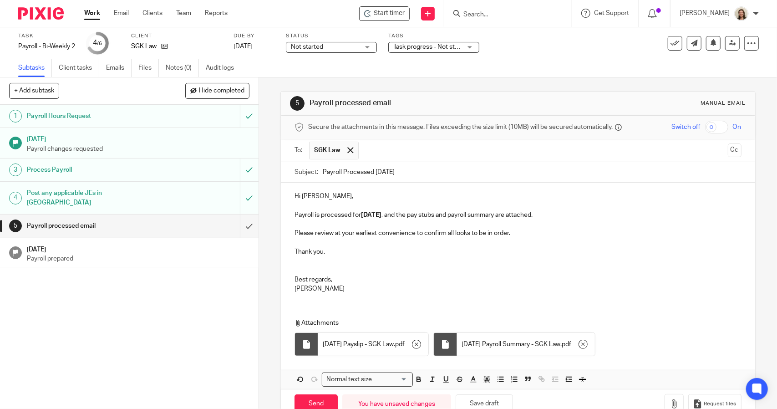
click at [345, 190] on div "Hi Sonia, Payroll is processed for 2025.09.26 , and the pay stubs and payroll s…" at bounding box center [518, 240] width 474 height 117
click at [552, 213] on p "Payroll is processed for 2025.09.26 , and the pay stubs and payroll summary are…" at bounding box center [517, 214] width 446 height 9
click at [519, 236] on p "Please review at your earliest convenience to confirm all looks to be in order." at bounding box center [517, 232] width 446 height 9
click at [331, 254] on p "Thank you." at bounding box center [517, 251] width 446 height 9
click at [340, 277] on p "Best regards," at bounding box center [517, 279] width 446 height 9
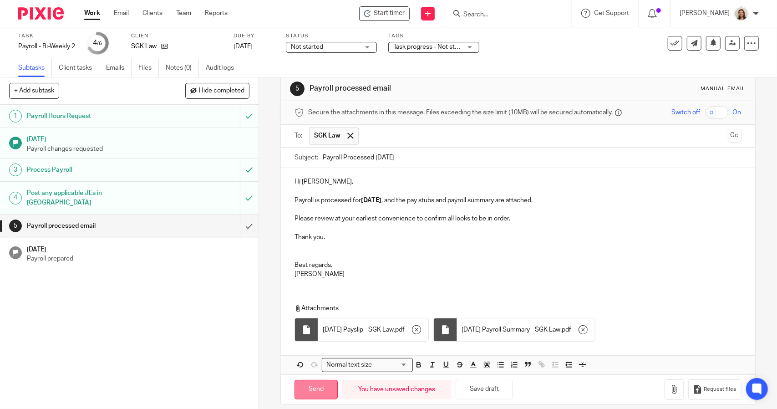
scroll to position [22, 0]
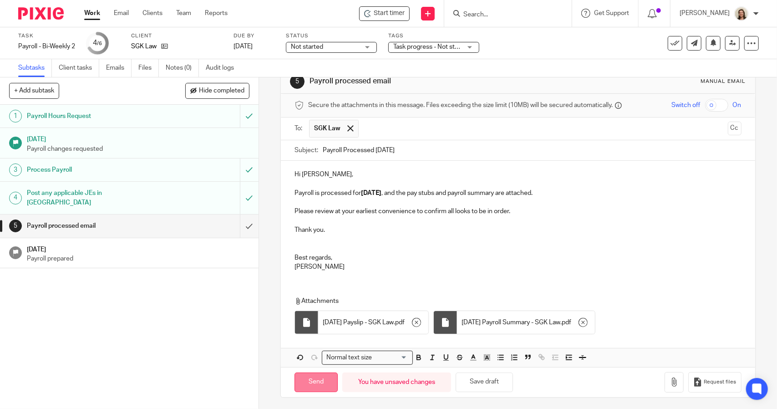
click at [324, 377] on input "Send" at bounding box center [315, 382] width 43 height 20
type input "Sent"
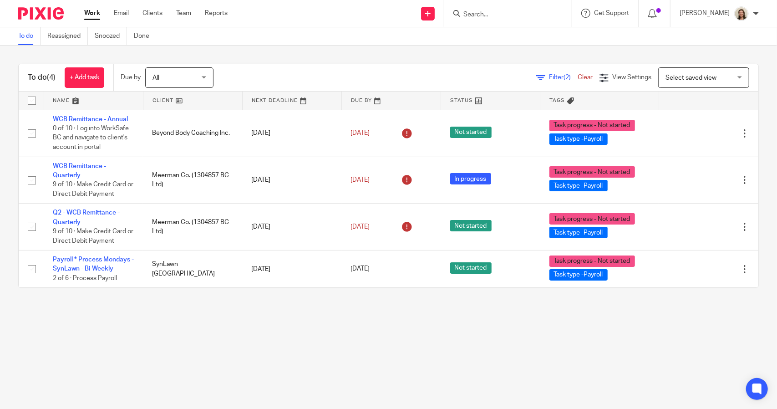
click at [563, 76] on span "(2)" at bounding box center [566, 77] width 7 height 6
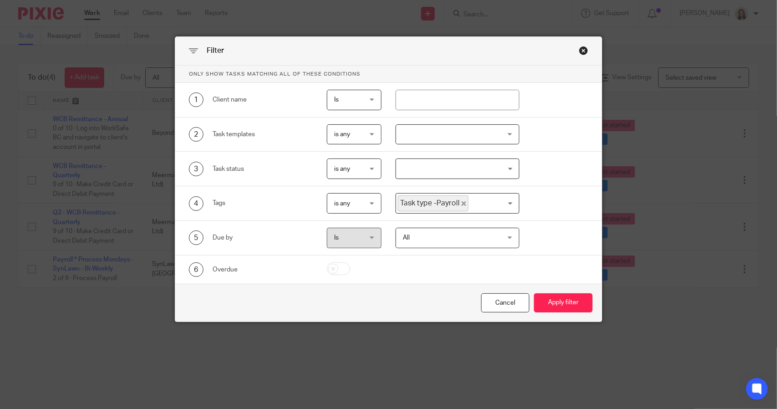
click at [461, 202] on icon "Deselect Task type -Payroll" at bounding box center [463, 203] width 5 height 5
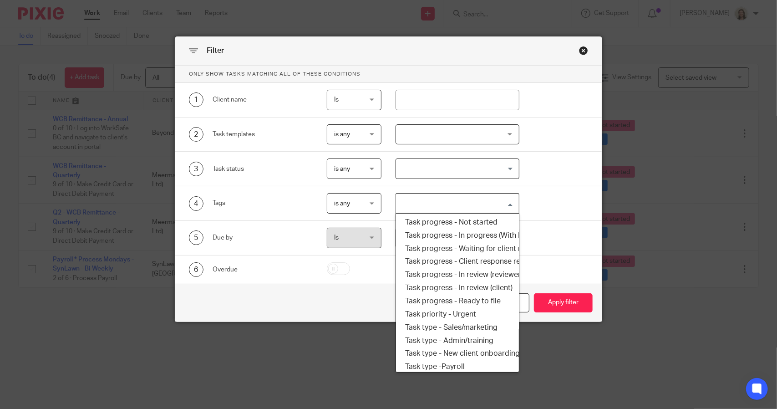
click at [464, 208] on input "Search for option" at bounding box center [455, 203] width 116 height 16
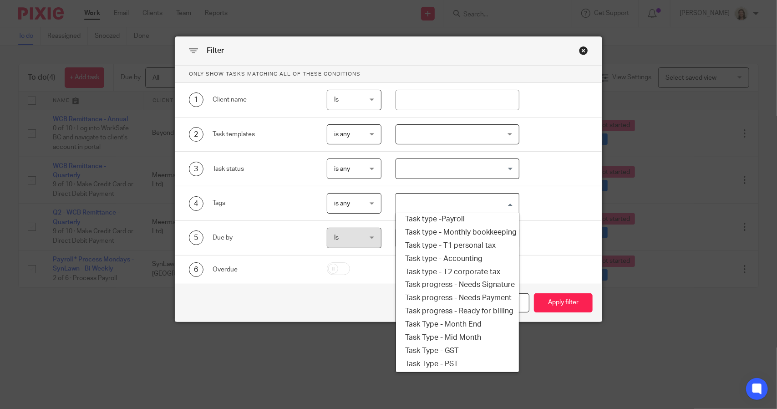
scroll to position [155, 0]
drag, startPoint x: 455, startPoint y: 324, endPoint x: 460, endPoint y: 325, distance: 4.6
click at [456, 330] on li "Task Type - Mid Month" at bounding box center [457, 336] width 122 height 13
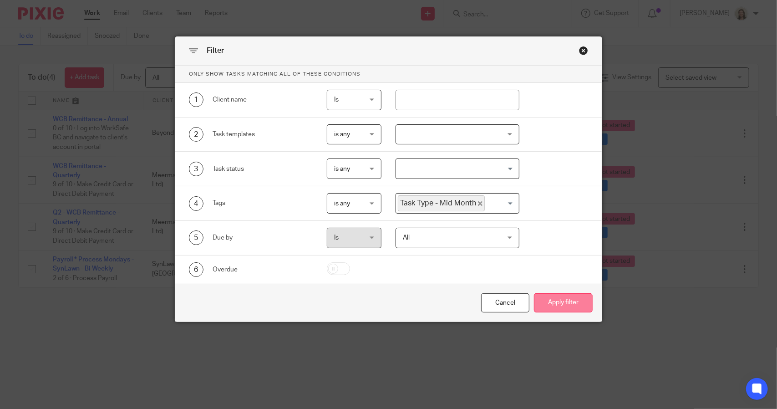
click at [559, 298] on button "Apply filter" at bounding box center [563, 303] width 59 height 20
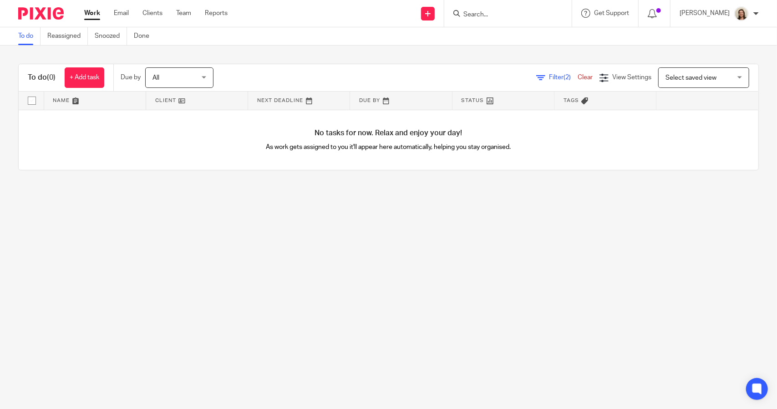
click at [549, 77] on span "Filter (2)" at bounding box center [563, 77] width 29 height 6
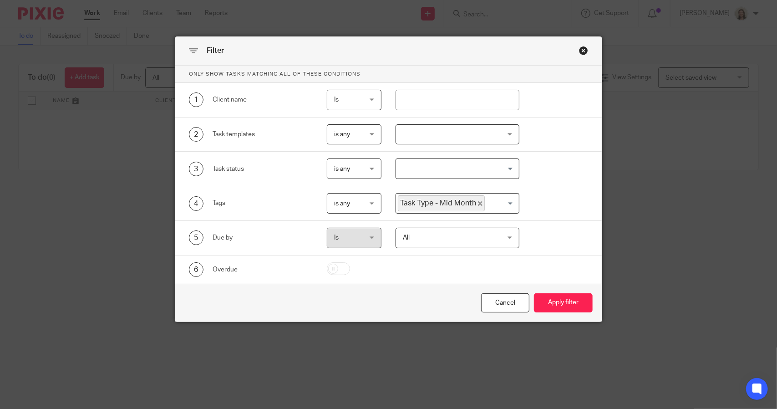
click at [478, 201] on icon "Deselect Task Type - Mid Month" at bounding box center [480, 203] width 5 height 5
click at [470, 202] on input "Search for option" at bounding box center [455, 203] width 116 height 16
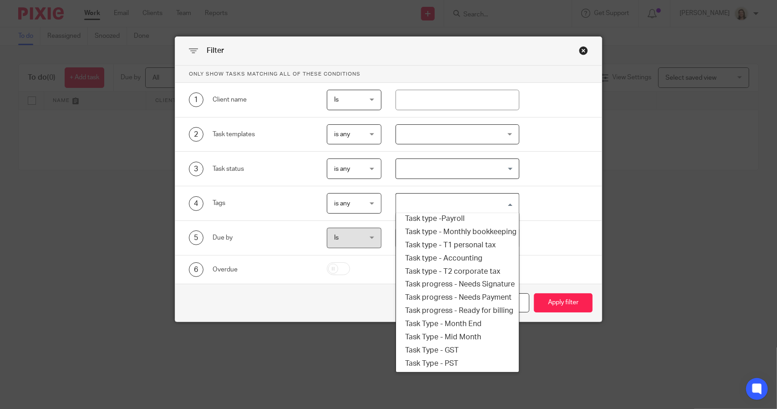
scroll to position [155, 0]
click at [469, 317] on li "Task Type - Month End" at bounding box center [457, 323] width 122 height 13
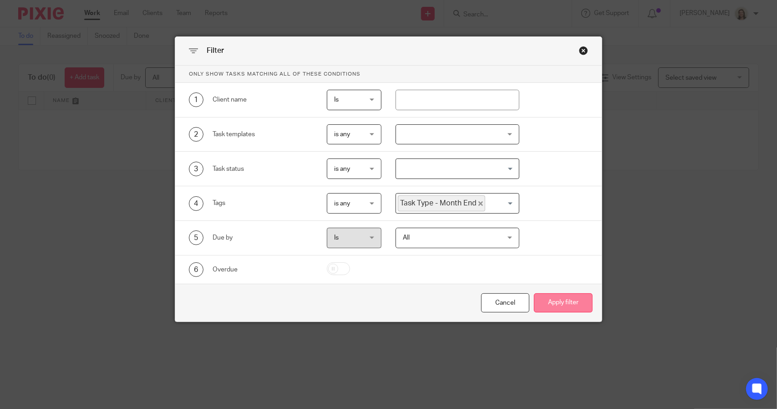
click at [550, 305] on button "Apply filter" at bounding box center [563, 303] width 59 height 20
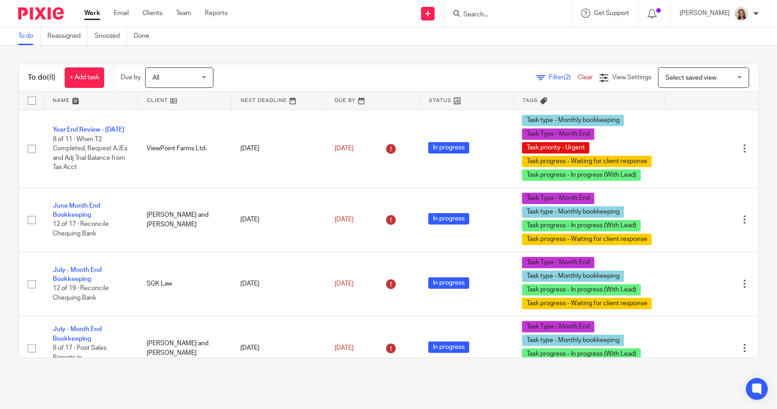
click at [549, 79] on span "Filter (2)" at bounding box center [563, 77] width 29 height 6
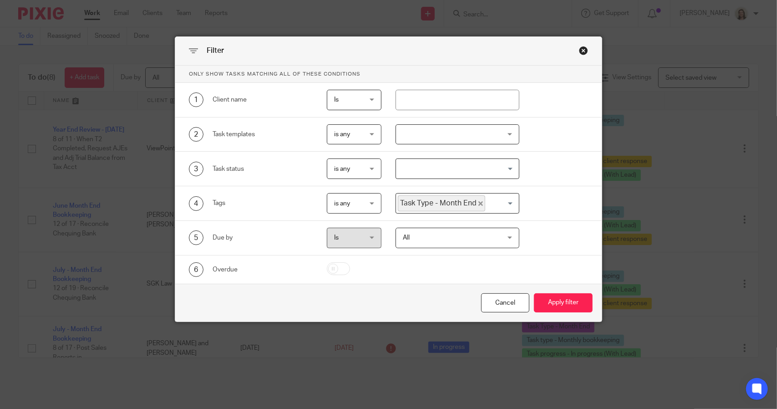
click at [478, 203] on icon "Deselect Task Type - Month End" at bounding box center [480, 203] width 5 height 5
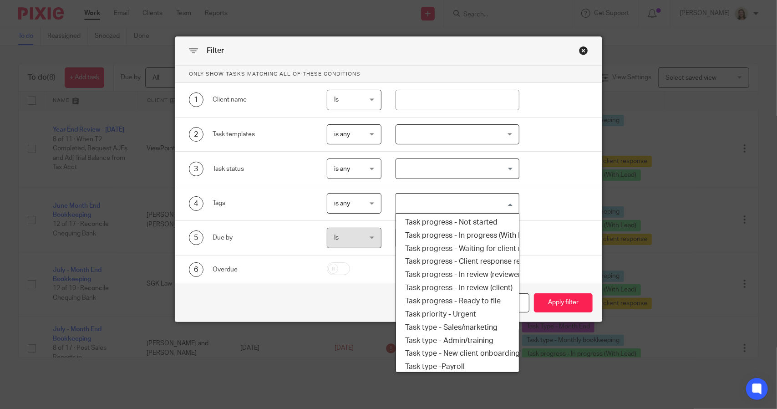
click at [474, 203] on input "Search for option" at bounding box center [455, 203] width 116 height 16
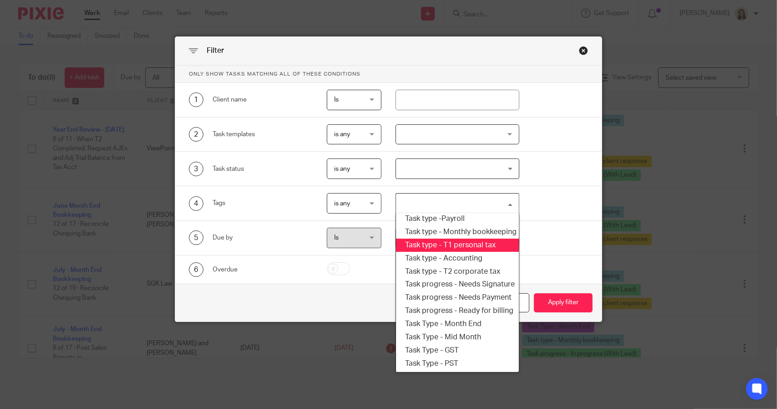
click at [453, 239] on li "Task type - T1 personal tax" at bounding box center [457, 244] width 122 height 13
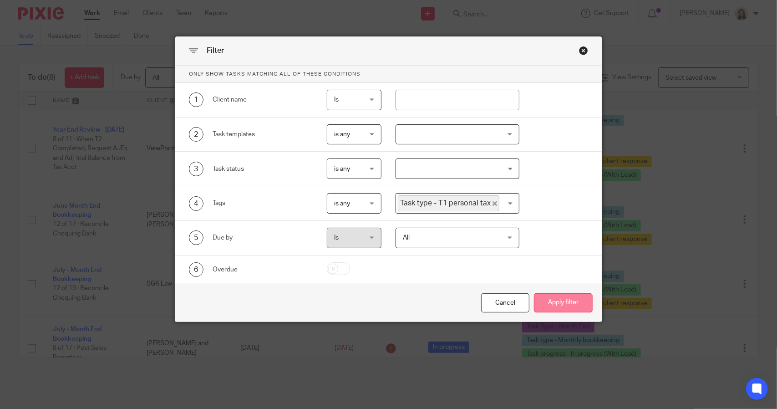
click at [552, 302] on button "Apply filter" at bounding box center [563, 303] width 59 height 20
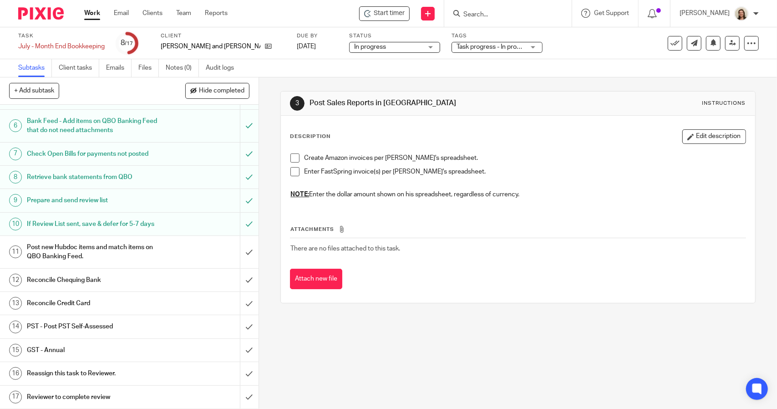
scroll to position [147, 0]
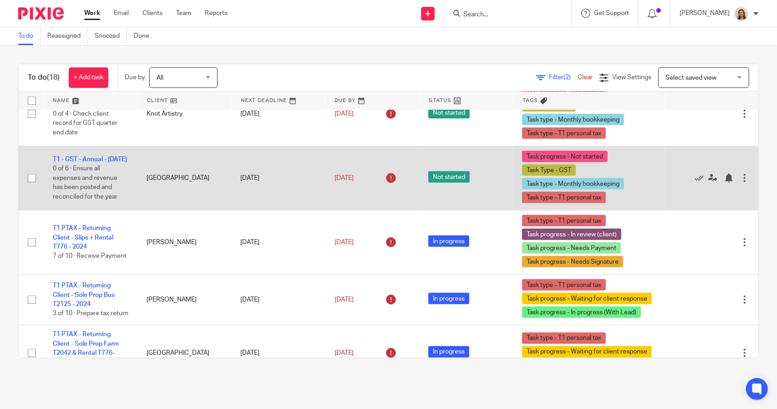
scroll to position [410, 0]
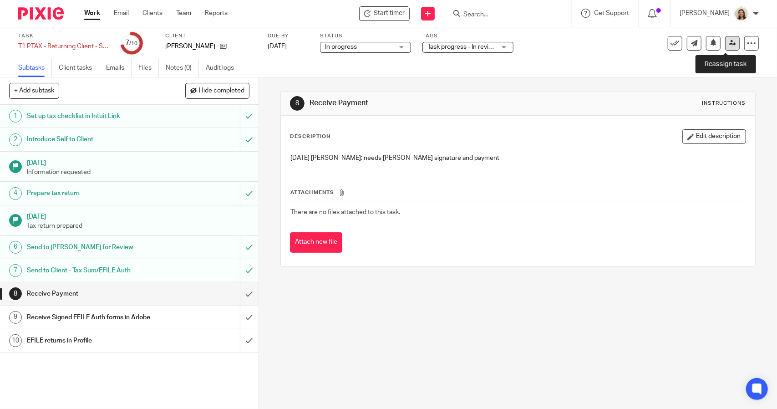
click at [729, 46] on icon at bounding box center [732, 43] width 7 height 7
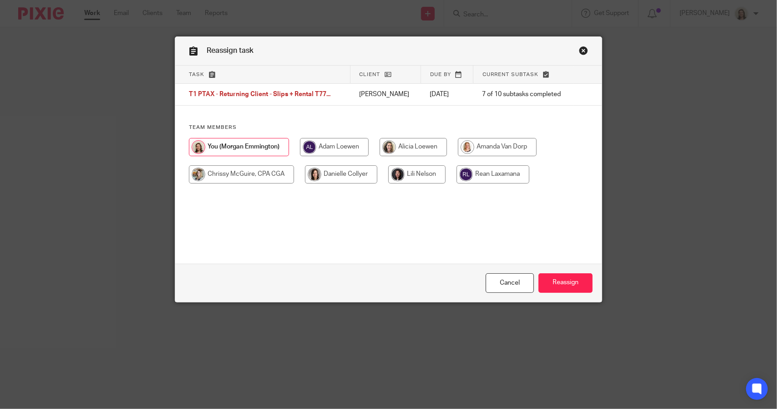
click at [405, 144] on input "radio" at bounding box center [413, 147] width 67 height 18
radio input "true"
click at [569, 285] on input "Reassign" at bounding box center [565, 283] width 54 height 20
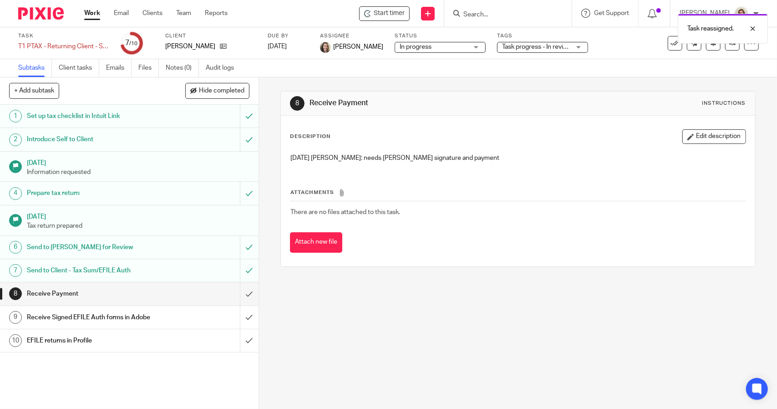
click at [511, 48] on span "Task progress - In review (client) + 3" at bounding box center [552, 47] width 100 height 6
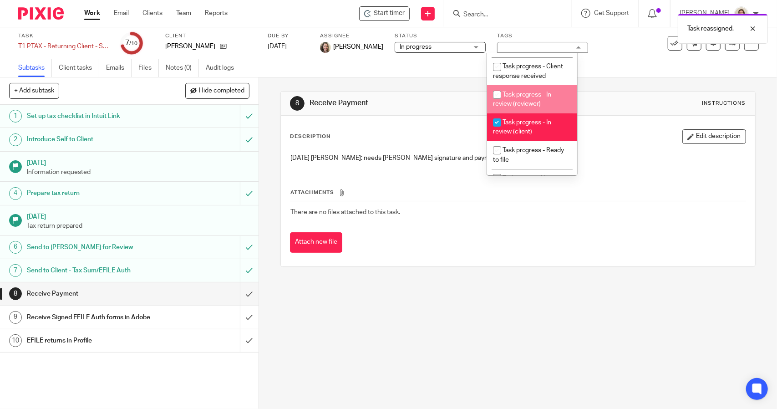
scroll to position [91, 0]
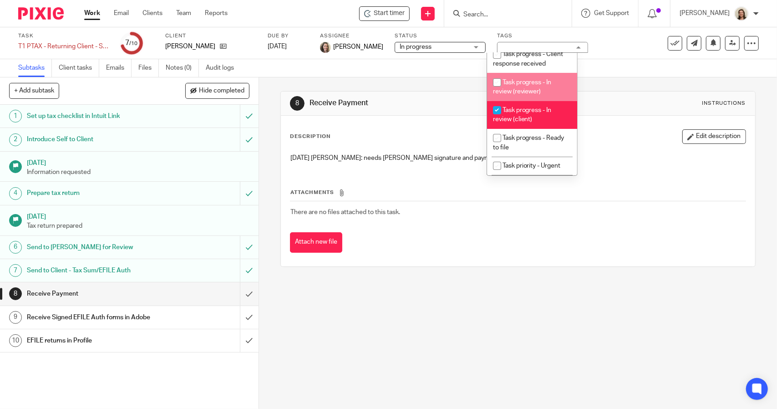
click at [547, 94] on span "Task progress - In review (reviewer)" at bounding box center [522, 87] width 59 height 16
checkbox input "true"
click at [532, 127] on li "Task progress - In review (client)" at bounding box center [532, 115] width 90 height 28
checkbox input "false"
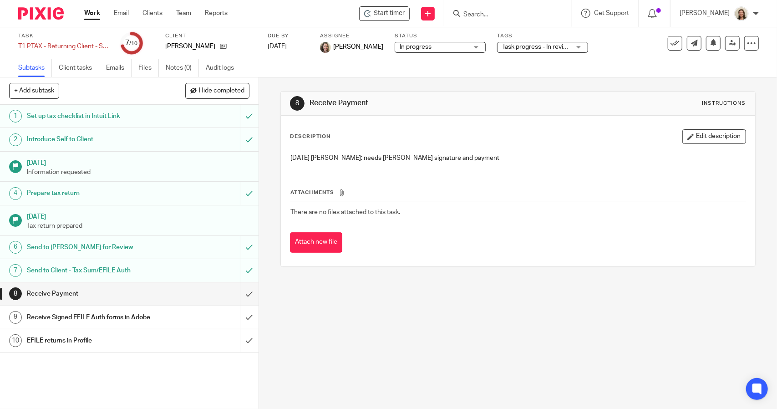
click at [606, 80] on div "8 Receive Payment Instructions Description Edit description 9/11/2025 Alicia: n…" at bounding box center [517, 178] width 475 height 203
click at [436, 44] on span "In progress" at bounding box center [434, 47] width 68 height 10
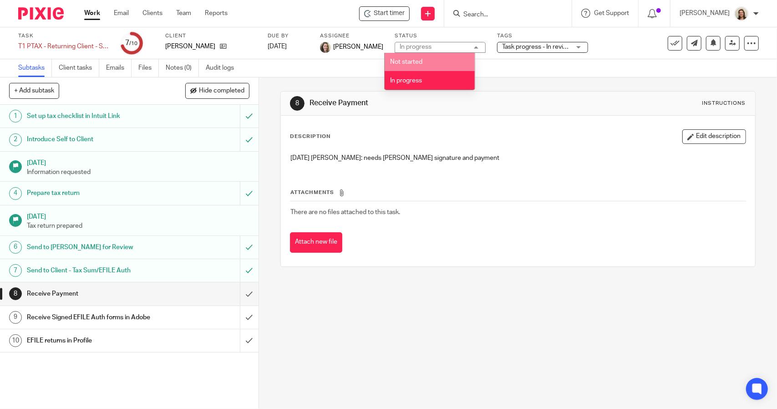
click at [555, 90] on div "8 Receive Payment Instructions Description Edit description 9/11/2025 Alicia: n…" at bounding box center [517, 178] width 475 height 203
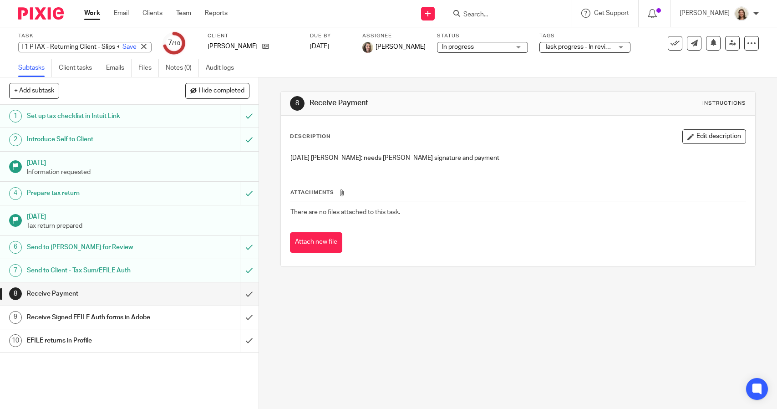
click at [60, 47] on div "T1 PTAX - Returning Client - Slips + Rental T776 - 2024 Save T1 PTAX - Returnin…" at bounding box center [84, 47] width 133 height 10
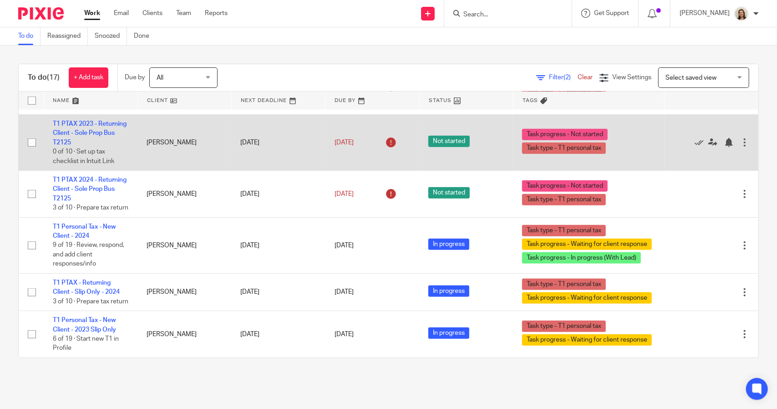
scroll to position [753, 0]
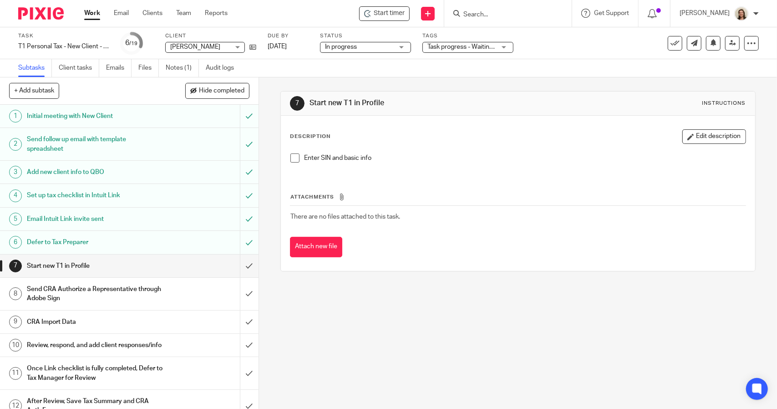
click at [290, 158] on span at bounding box center [294, 157] width 9 height 9
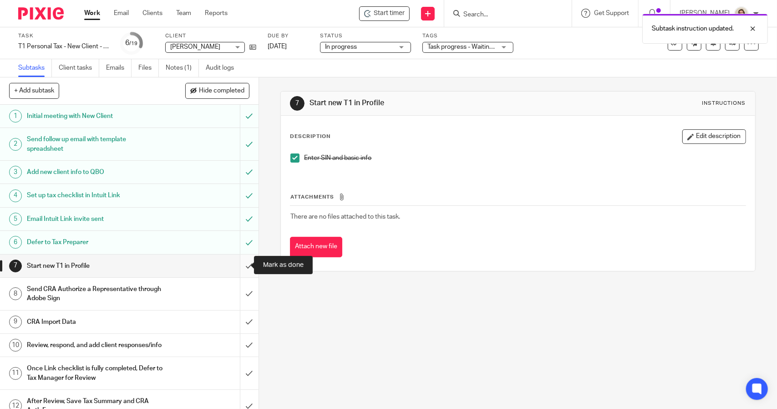
click at [243, 259] on input "submit" at bounding box center [129, 265] width 258 height 23
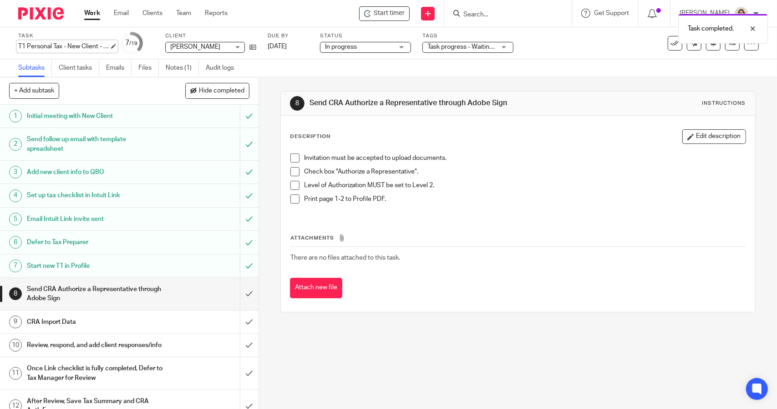
click at [81, 46] on div "T1 Personal Tax - New Client - 2023 Slip Only Save T1 Personal Tax - New Client…" at bounding box center [63, 46] width 91 height 9
